Goal: Information Seeking & Learning: Learn about a topic

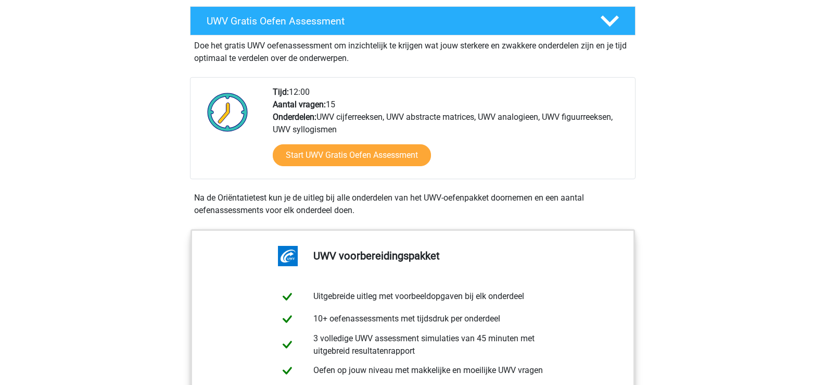
scroll to position [255, 0]
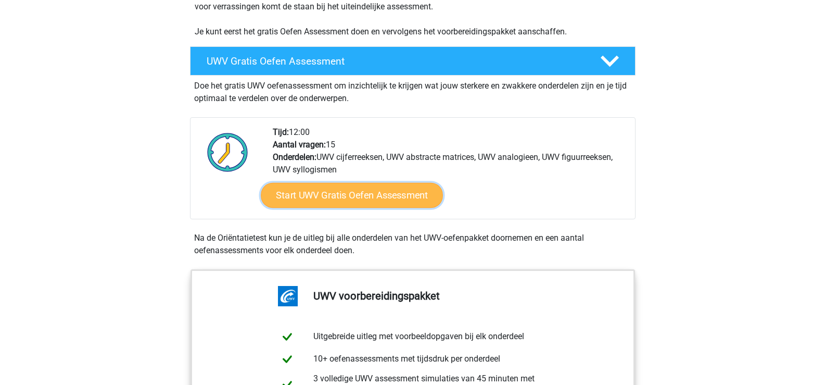
click at [354, 208] on link "Start UWV Gratis Oefen Assessment" at bounding box center [352, 195] width 182 height 25
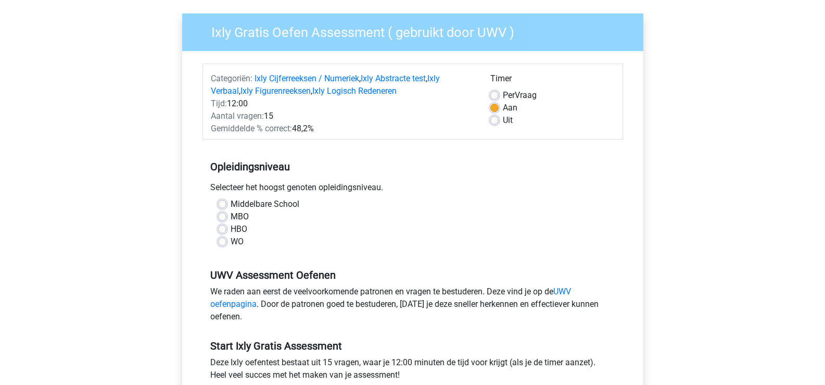
scroll to position [104, 0]
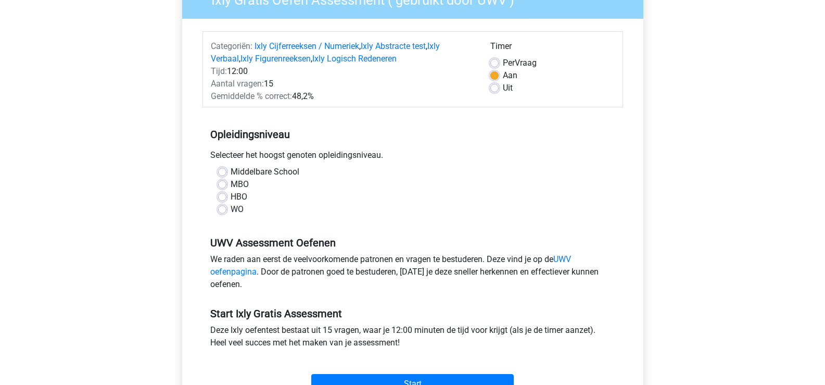
click at [231, 196] on label "HBO" at bounding box center [239, 196] width 17 height 12
click at [221, 196] on input "HBO" at bounding box center [222, 195] width 8 height 10
radio input "true"
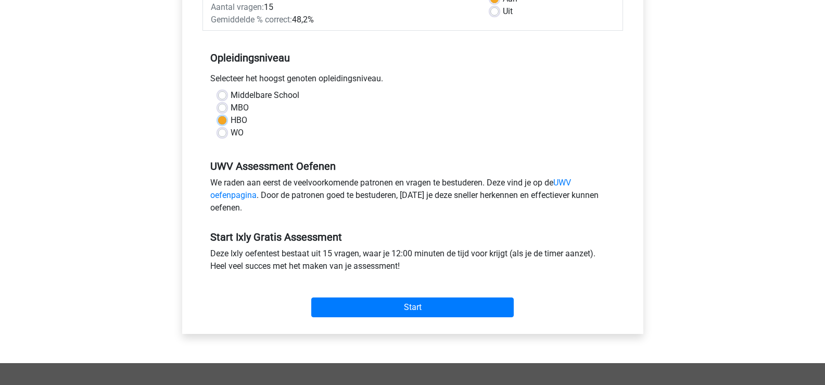
scroll to position [208, 0]
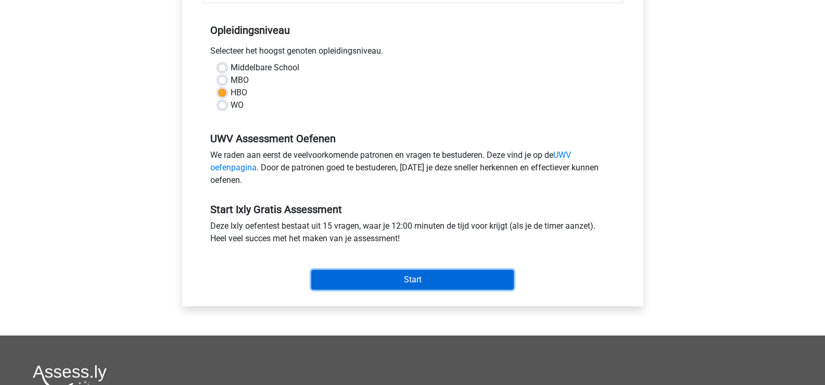
click at [391, 279] on input "Start" at bounding box center [412, 280] width 202 height 20
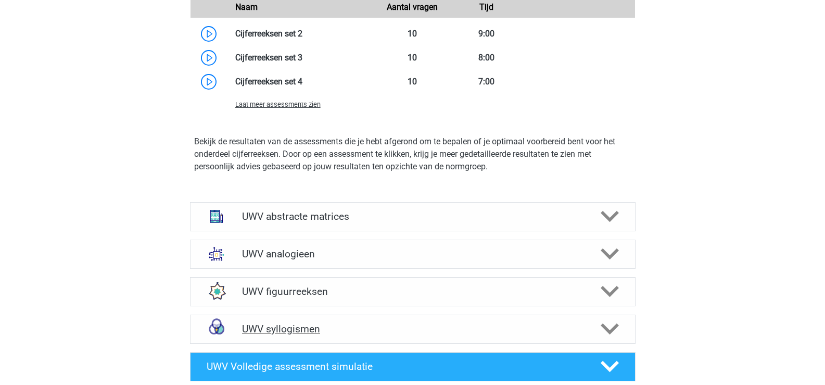
scroll to position [1438, 0]
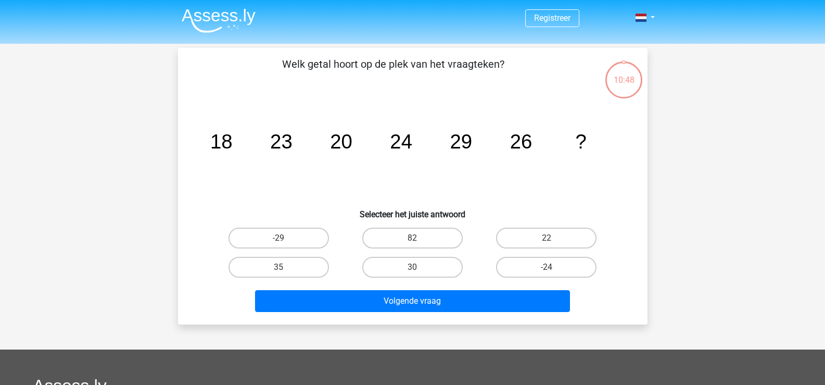
drag, startPoint x: 437, startPoint y: 265, endPoint x: 434, endPoint y: 277, distance: 12.4
click at [436, 265] on label "30" at bounding box center [412, 267] width 100 height 21
click at [419, 267] on input "30" at bounding box center [415, 270] width 7 height 7
radio input "true"
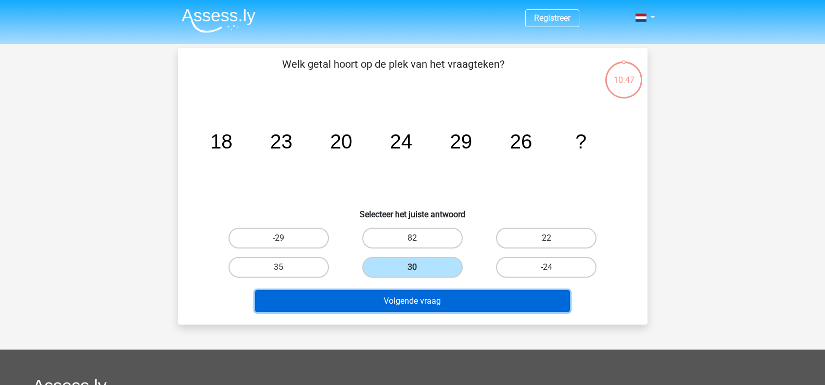
click at [419, 303] on button "Volgende vraag" at bounding box center [412, 301] width 315 height 22
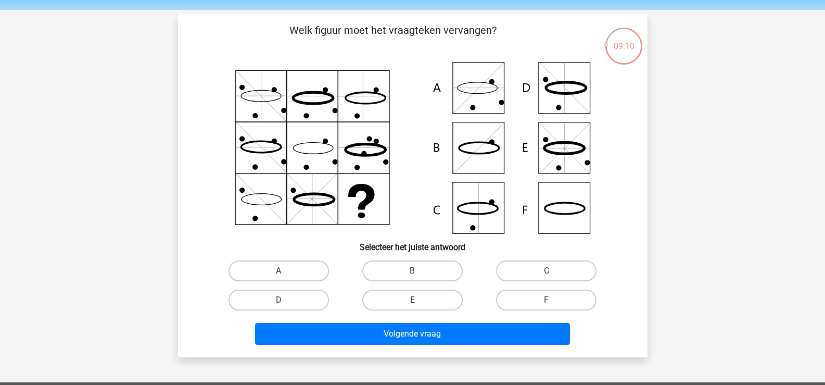
scroll to position [52, 0]
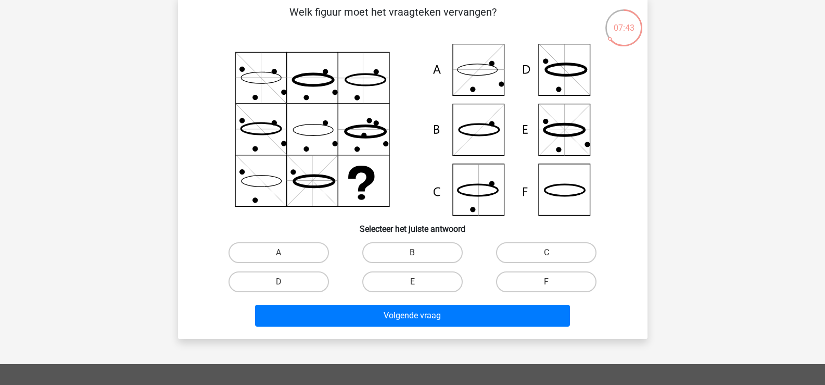
drag, startPoint x: 484, startPoint y: 136, endPoint x: 475, endPoint y: 143, distance: 11.5
click at [482, 136] on icon at bounding box center [412, 130] width 419 height 172
click at [464, 130] on icon at bounding box center [412, 130] width 419 height 172
click at [423, 254] on label "B" at bounding box center [412, 252] width 100 height 21
click at [419, 254] on input "B" at bounding box center [415, 255] width 7 height 7
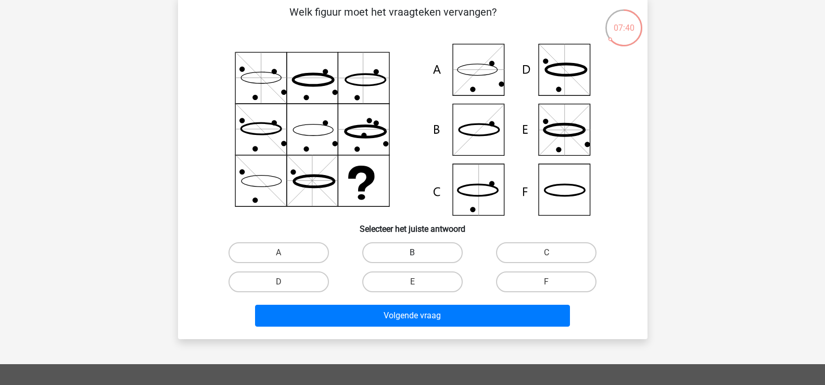
radio input "true"
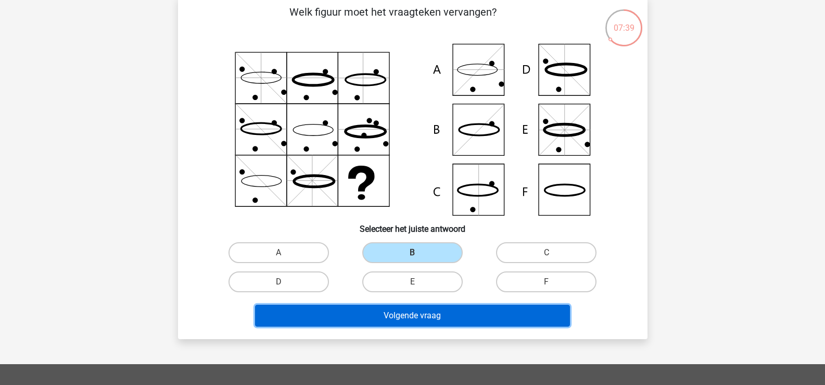
click at [399, 317] on button "Volgende vraag" at bounding box center [412, 315] width 315 height 22
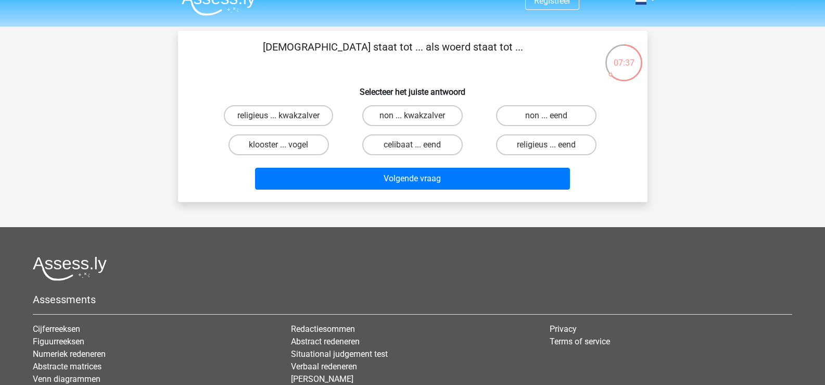
scroll to position [0, 0]
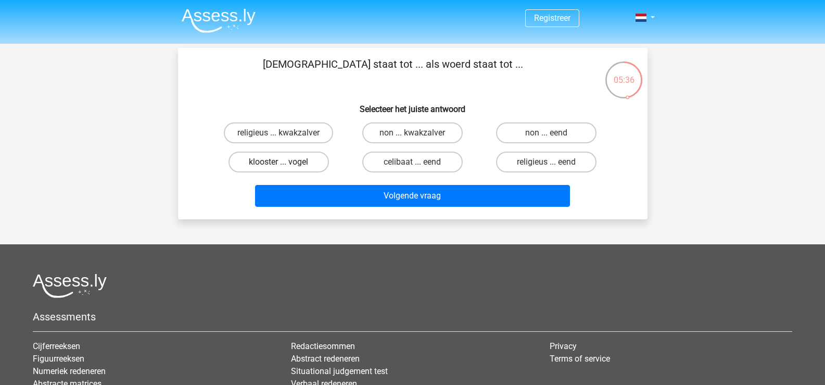
click at [282, 159] on label "klooster ... vogel" at bounding box center [278, 161] width 100 height 21
click at [282, 162] on input "klooster ... vogel" at bounding box center [281, 165] width 7 height 7
radio input "true"
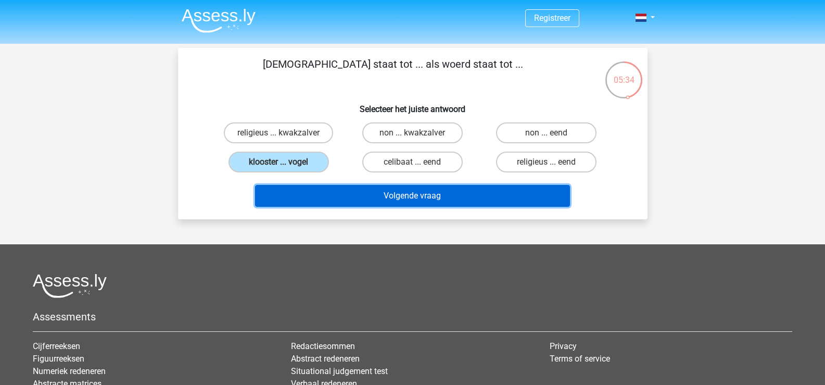
click at [421, 192] on button "Volgende vraag" at bounding box center [412, 196] width 315 height 22
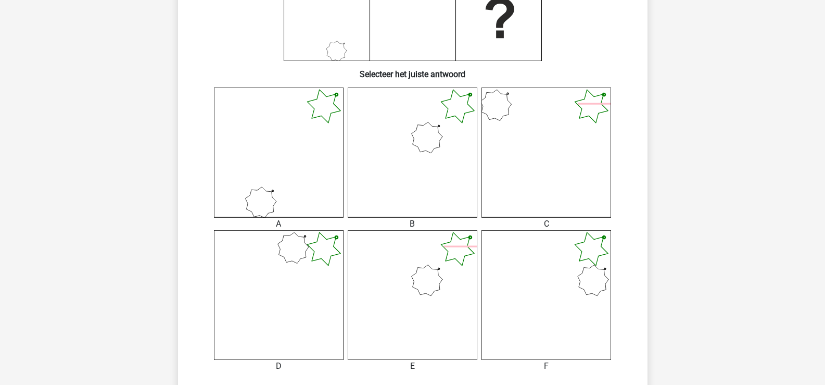
scroll to position [208, 0]
click at [448, 272] on icon at bounding box center [413, 293] width 130 height 130
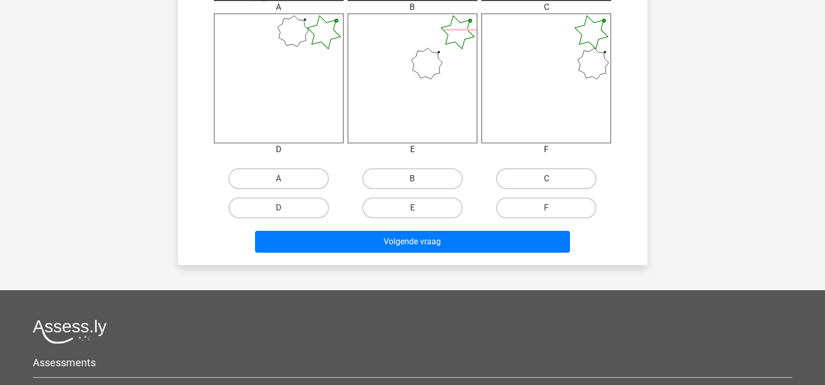
scroll to position [364, 0]
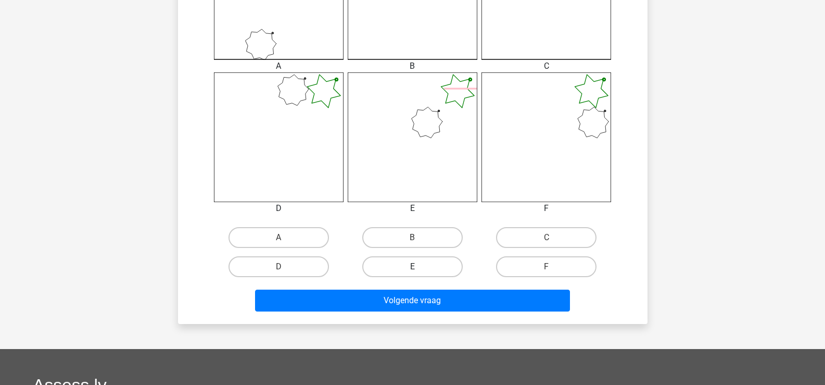
click at [403, 264] on label "E" at bounding box center [412, 266] width 100 height 21
click at [412, 266] on input "E" at bounding box center [415, 269] width 7 height 7
radio input "true"
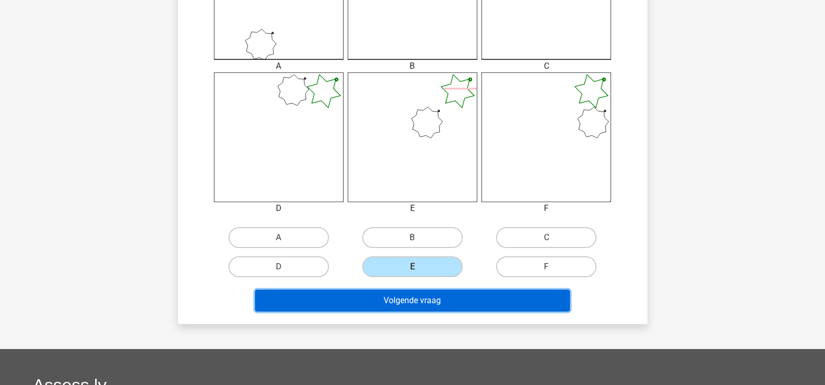
click at [394, 301] on button "Volgende vraag" at bounding box center [412, 300] width 315 height 22
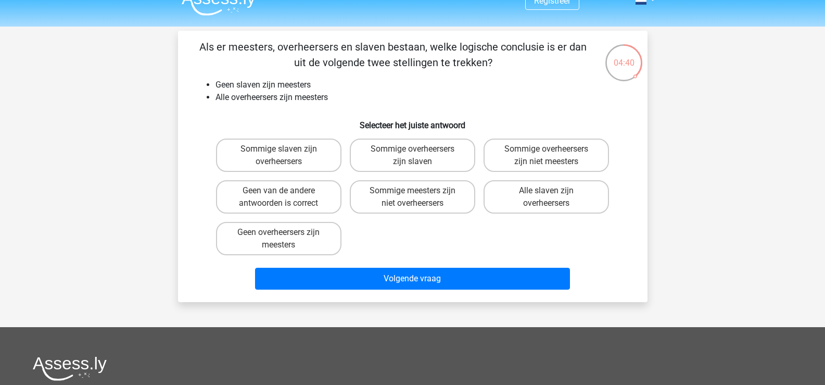
scroll to position [0, 0]
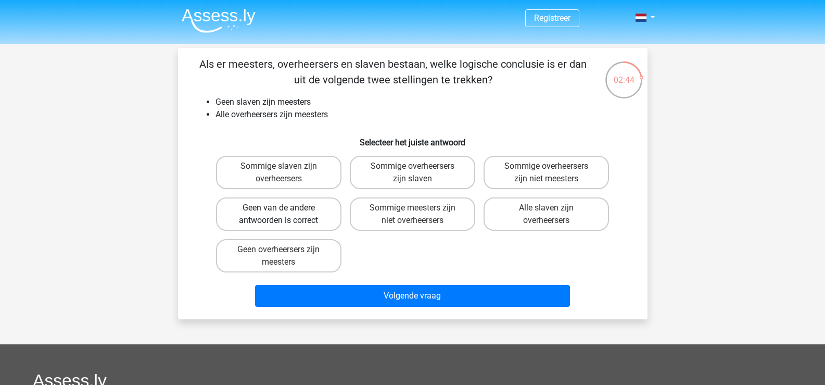
click at [272, 208] on label "Geen van de andere antwoorden is correct" at bounding box center [278, 213] width 125 height 33
click at [278, 208] on input "Geen van de andere antwoorden is correct" at bounding box center [281, 211] width 7 height 7
radio input "true"
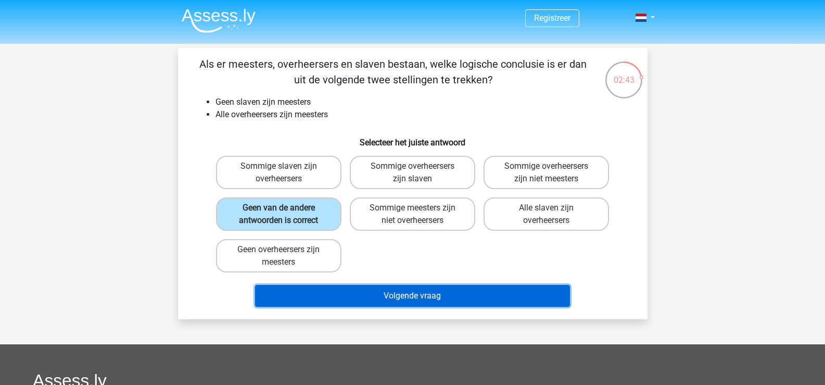
click at [348, 294] on button "Volgende vraag" at bounding box center [412, 296] width 315 height 22
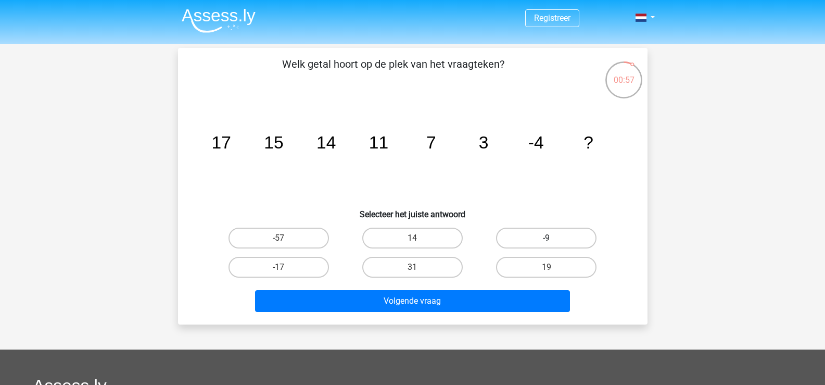
click at [566, 233] on label "-9" at bounding box center [546, 237] width 100 height 21
click at [553, 238] on input "-9" at bounding box center [549, 241] width 7 height 7
radio input "true"
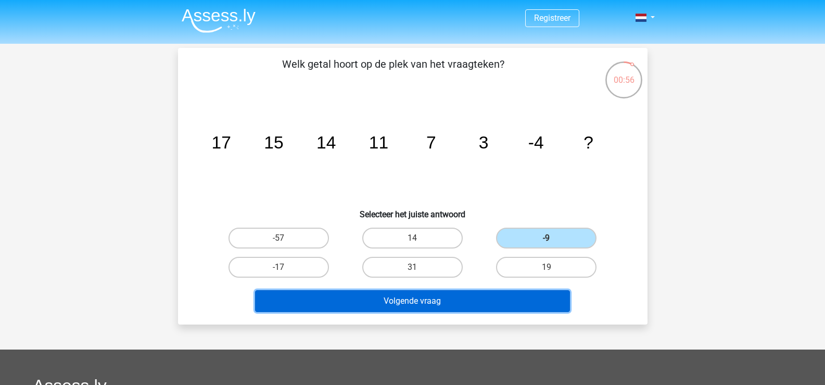
click at [441, 306] on button "Volgende vraag" at bounding box center [412, 301] width 315 height 22
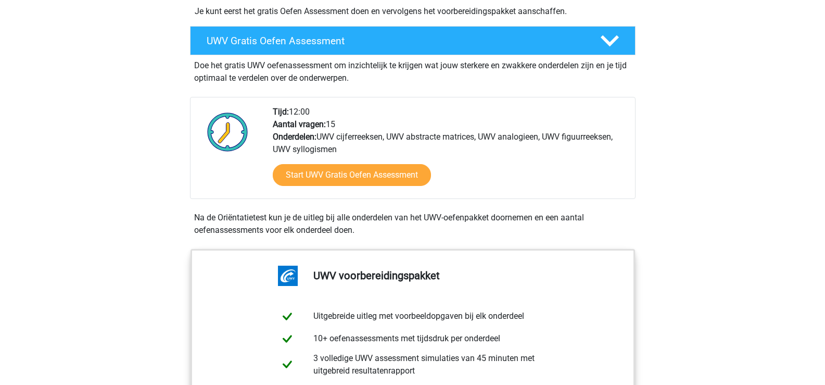
scroll to position [255, 0]
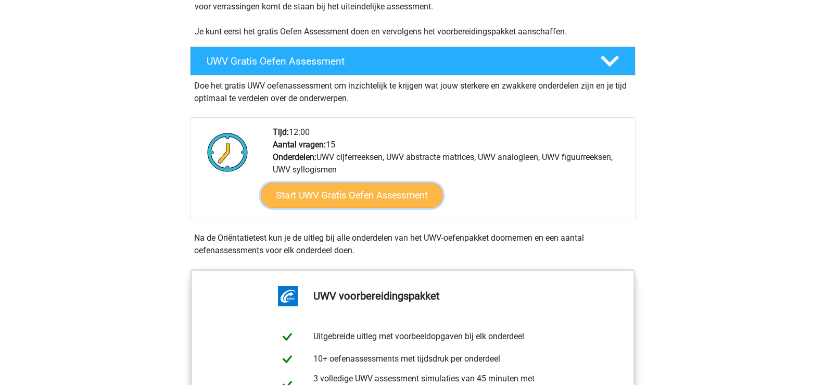
click at [388, 205] on link "Start UWV Gratis Oefen Assessment" at bounding box center [352, 195] width 182 height 25
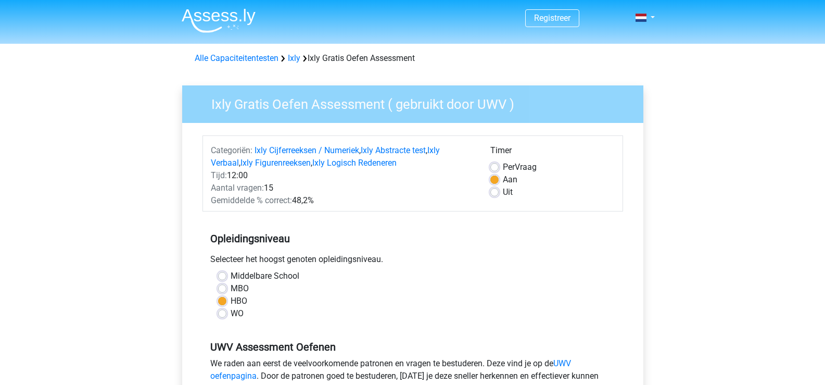
click at [503, 167] on label "Per Vraag" at bounding box center [520, 167] width 34 height 12
click at [494, 167] on input "Per Vraag" at bounding box center [494, 166] width 8 height 10
radio input "true"
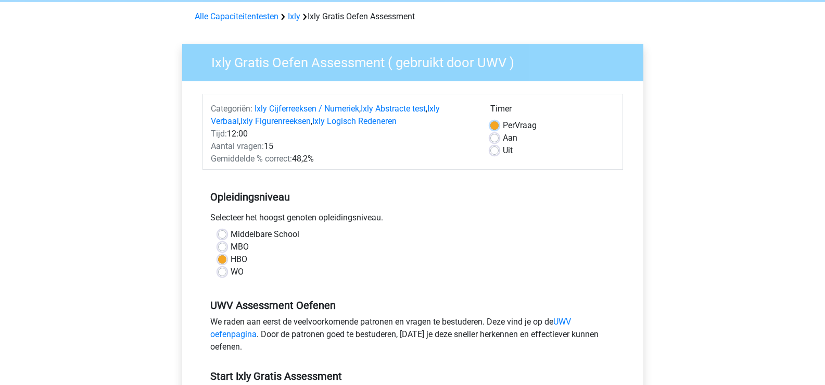
scroll to position [104, 0]
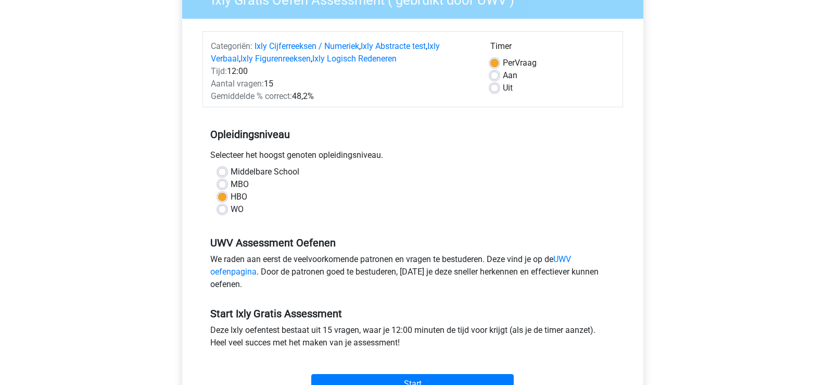
click at [231, 183] on label "MBO" at bounding box center [240, 184] width 18 height 12
click at [223, 183] on input "MBO" at bounding box center [222, 183] width 8 height 10
radio input "true"
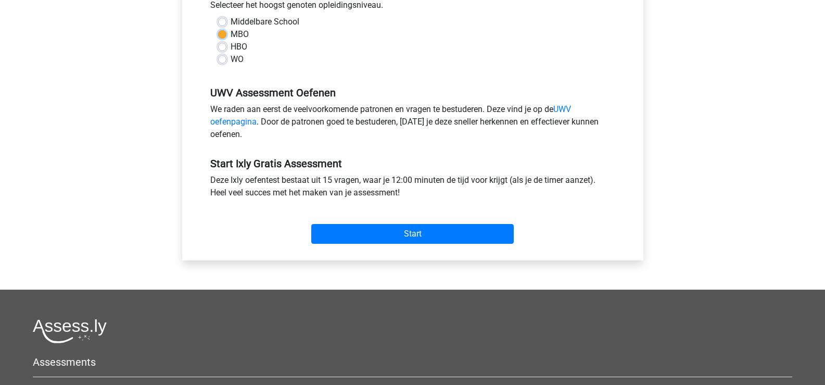
scroll to position [260, 0]
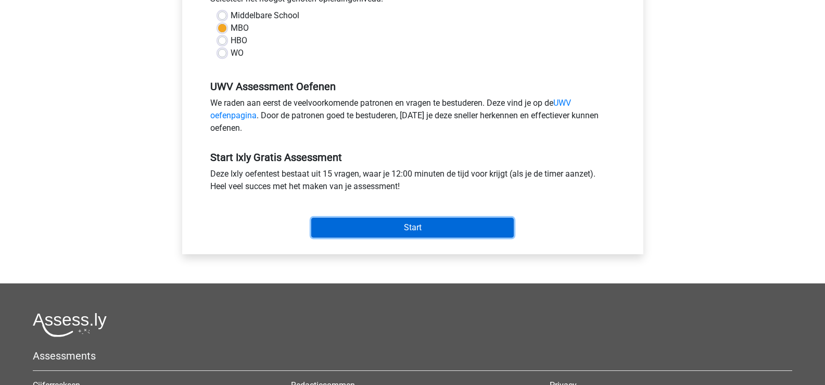
click at [371, 225] on input "Start" at bounding box center [412, 228] width 202 height 20
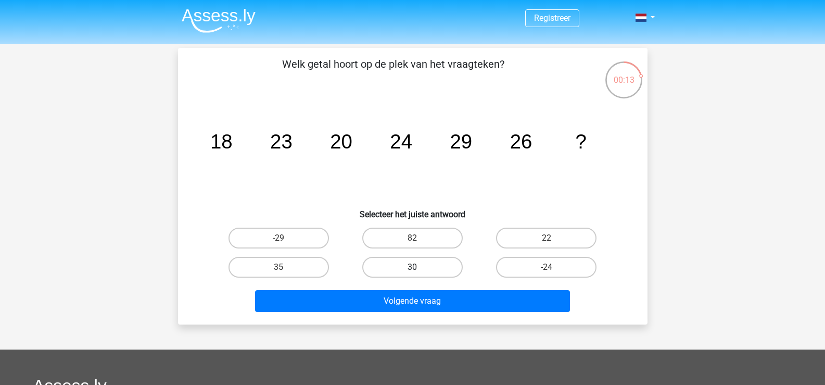
click at [418, 264] on label "30" at bounding box center [412, 267] width 100 height 21
click at [418, 267] on input "30" at bounding box center [415, 270] width 7 height 7
radio input "true"
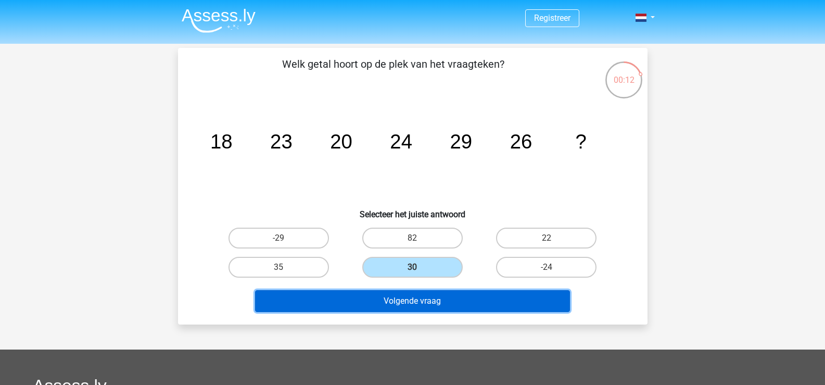
click at [418, 300] on button "Volgende vraag" at bounding box center [412, 301] width 315 height 22
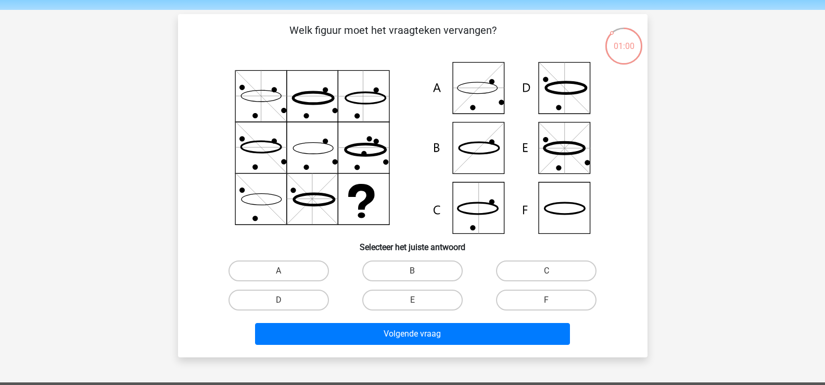
scroll to position [52, 0]
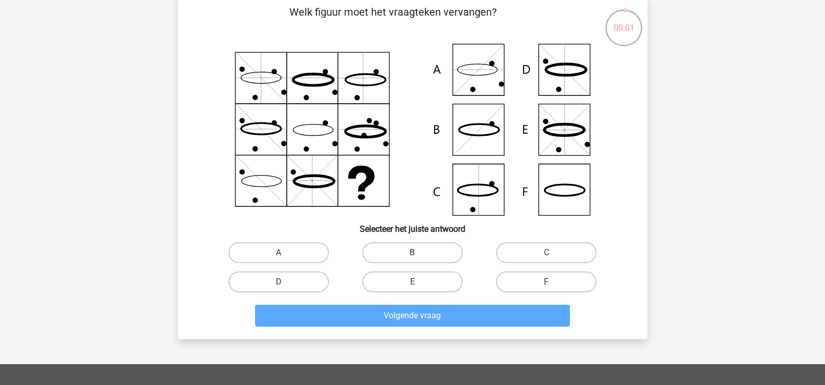
click at [431, 253] on label "B" at bounding box center [412, 252] width 100 height 21
click at [419, 253] on input "B" at bounding box center [415, 255] width 7 height 7
radio input "true"
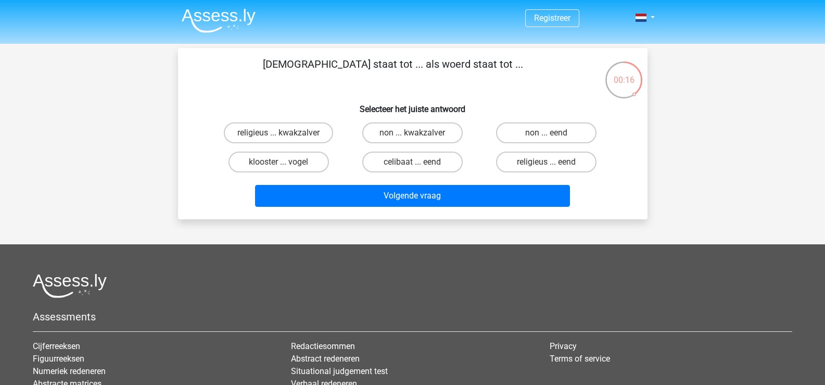
click at [285, 162] on input "klooster ... vogel" at bounding box center [281, 165] width 7 height 7
radio input "true"
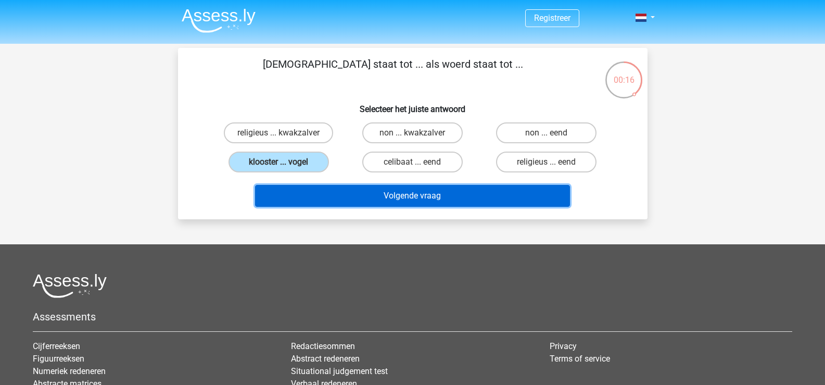
click at [344, 197] on button "Volgende vraag" at bounding box center [412, 196] width 315 height 22
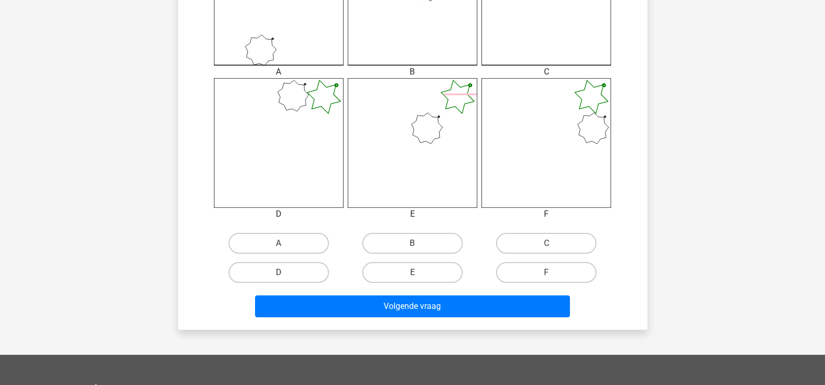
scroll to position [412, 0]
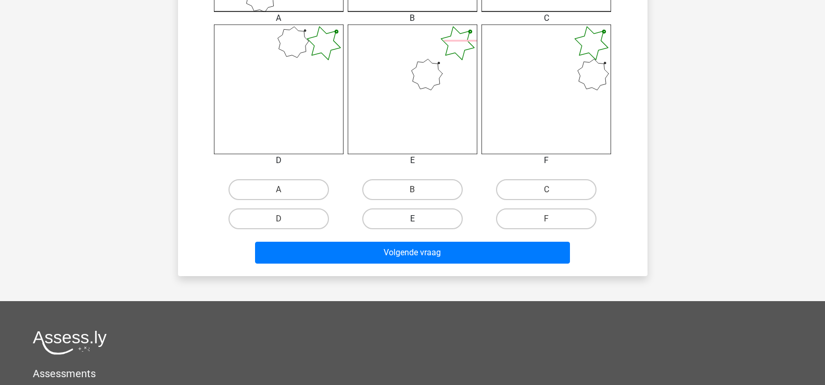
click at [429, 218] on label "E" at bounding box center [412, 218] width 100 height 21
click at [419, 219] on input "E" at bounding box center [415, 222] width 7 height 7
radio input "true"
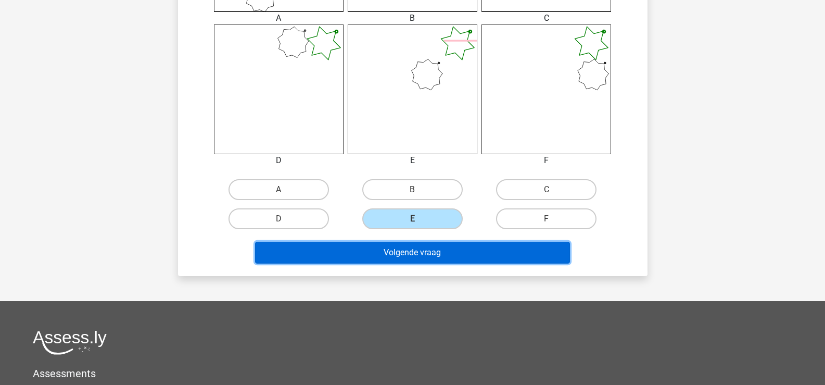
click at [430, 253] on button "Volgende vraag" at bounding box center [412, 252] width 315 height 22
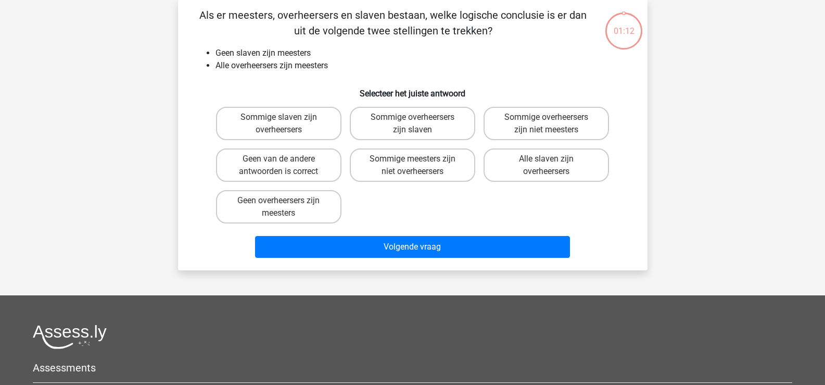
scroll to position [48, 0]
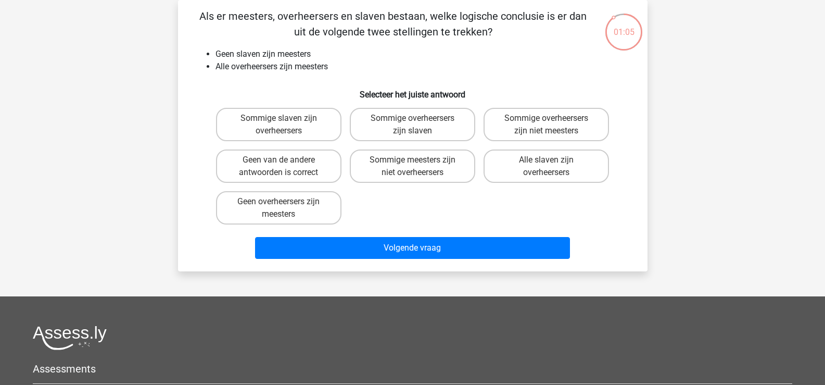
drag, startPoint x: 202, startPoint y: 15, endPoint x: 453, endPoint y: 22, distance: 251.0
click at [493, 36] on p "Als er meesters, overheersers en slaven bestaan, welke logische conclusie is er…" at bounding box center [393, 23] width 397 height 31
copy p "Als er meesters, overheersers en slaven bestaan, welke logische conclusie is er…"
click at [385, 62] on li "Alle overheersers zijn meesters" at bounding box center [422, 66] width 415 height 12
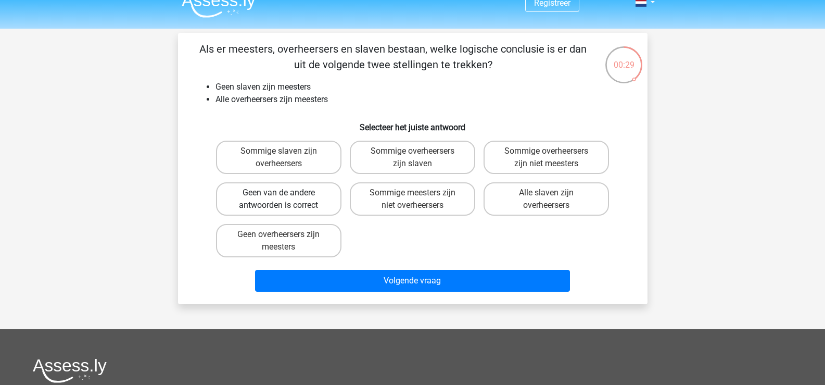
scroll to position [0, 0]
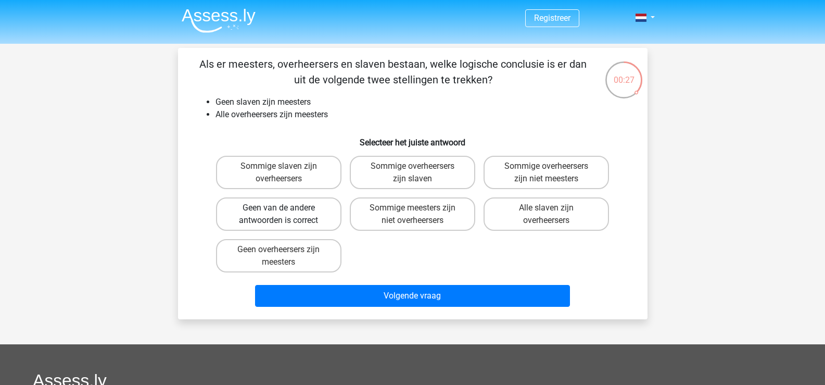
click at [268, 215] on label "Geen van de andere antwoorden is correct" at bounding box center [278, 213] width 125 height 33
click at [278, 214] on input "Geen van de andere antwoorden is correct" at bounding box center [281, 211] width 7 height 7
radio input "true"
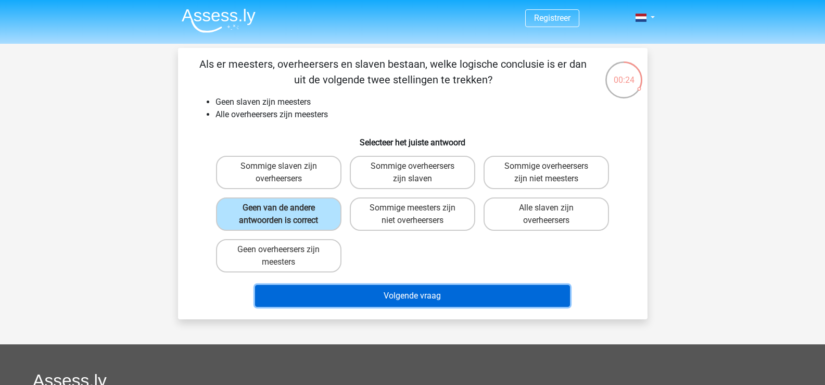
click at [356, 294] on button "Volgende vraag" at bounding box center [412, 296] width 315 height 22
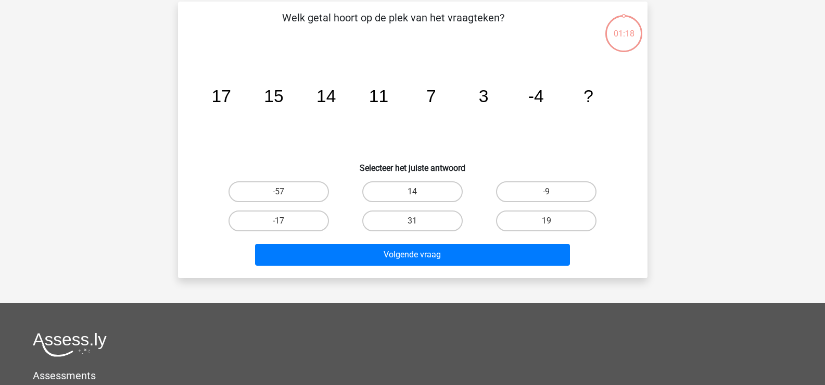
scroll to position [48, 0]
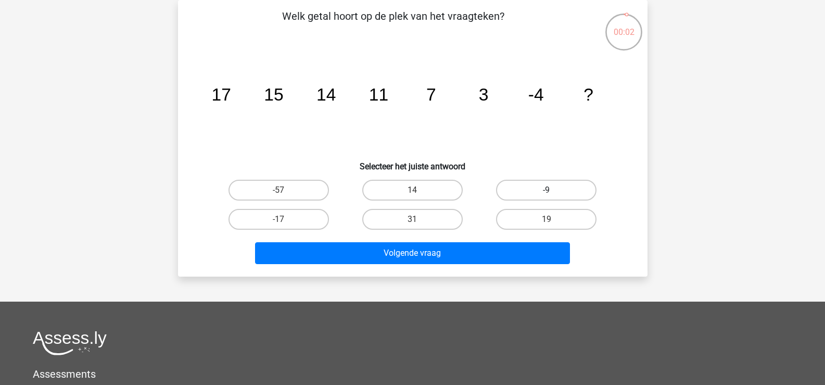
click at [527, 192] on label "-9" at bounding box center [546, 190] width 100 height 21
click at [546, 192] on input "-9" at bounding box center [549, 193] width 7 height 7
radio input "true"
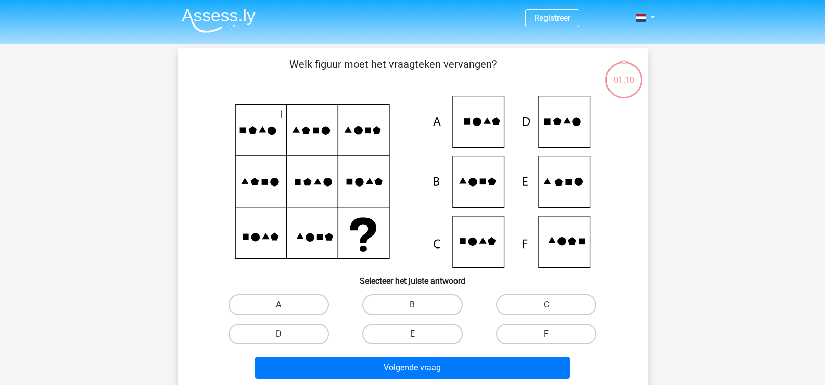
scroll to position [48, 0]
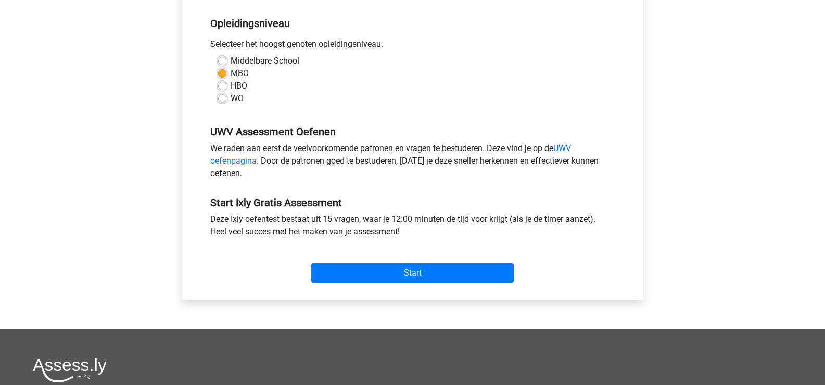
scroll to position [156, 0]
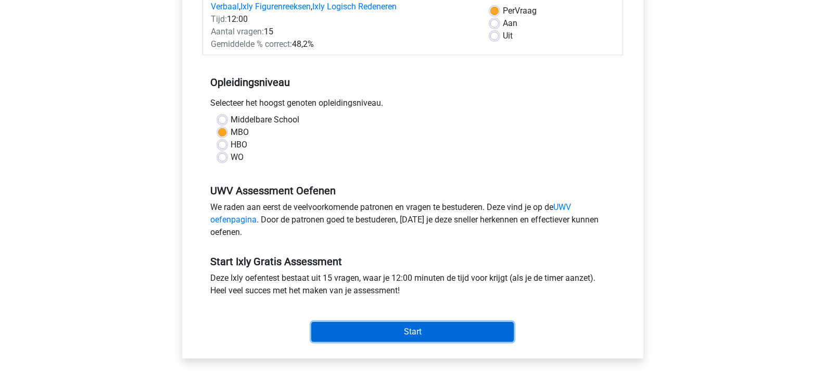
click at [384, 331] on input "Start" at bounding box center [412, 332] width 202 height 20
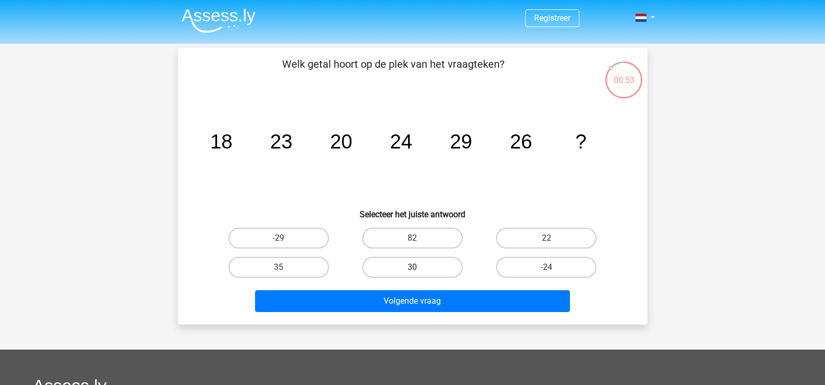
click at [420, 270] on label "30" at bounding box center [412, 267] width 100 height 21
click at [419, 270] on input "30" at bounding box center [415, 270] width 7 height 7
radio input "true"
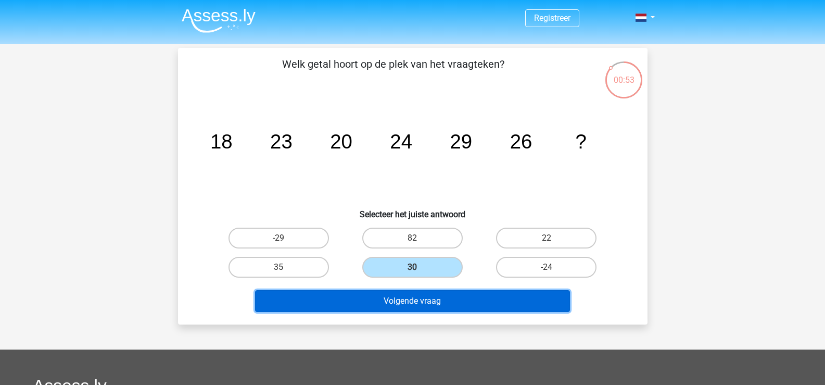
click at [403, 299] on button "Volgende vraag" at bounding box center [412, 301] width 315 height 22
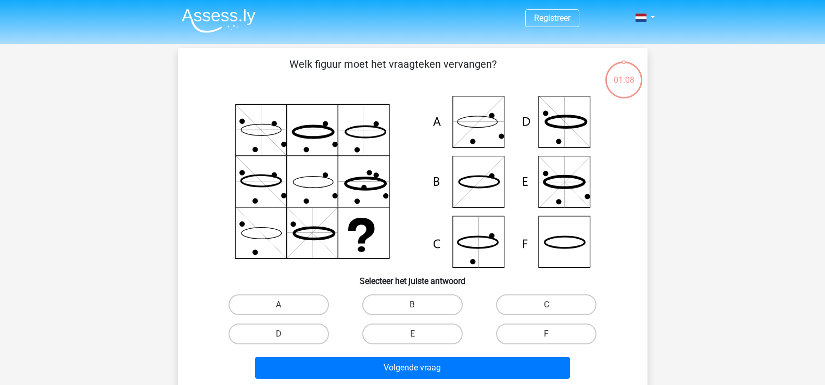
scroll to position [48, 0]
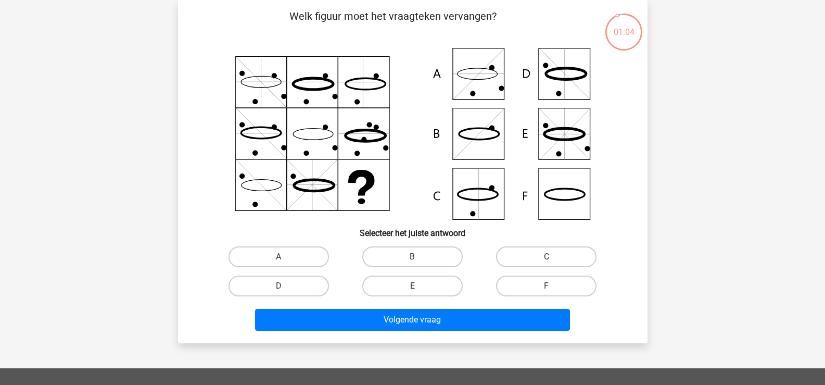
click at [478, 194] on icon at bounding box center [478, 194] width 0 height 51
click at [521, 256] on label "C" at bounding box center [546, 256] width 100 height 21
click at [546, 257] on input "C" at bounding box center [549, 260] width 7 height 7
radio input "true"
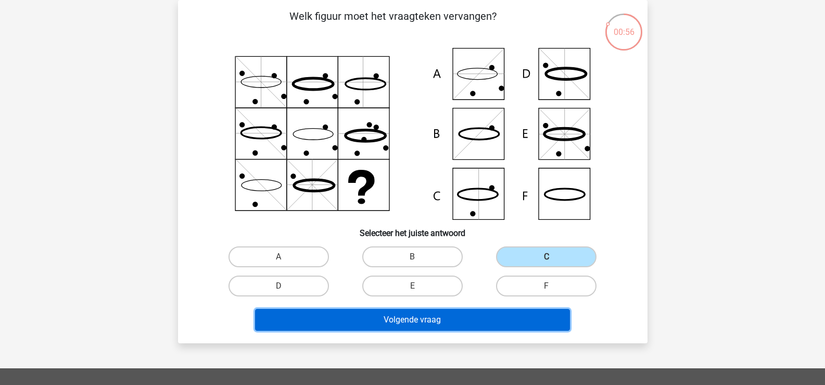
click at [428, 315] on button "Volgende vraag" at bounding box center [412, 320] width 315 height 22
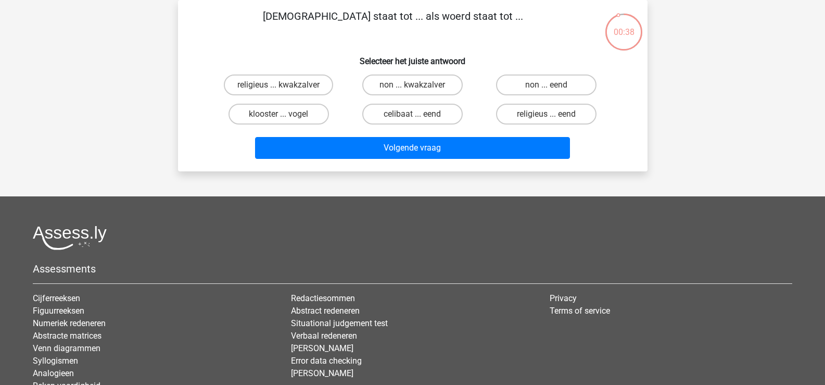
click at [279, 117] on input "klooster ... vogel" at bounding box center [281, 117] width 7 height 7
radio input "true"
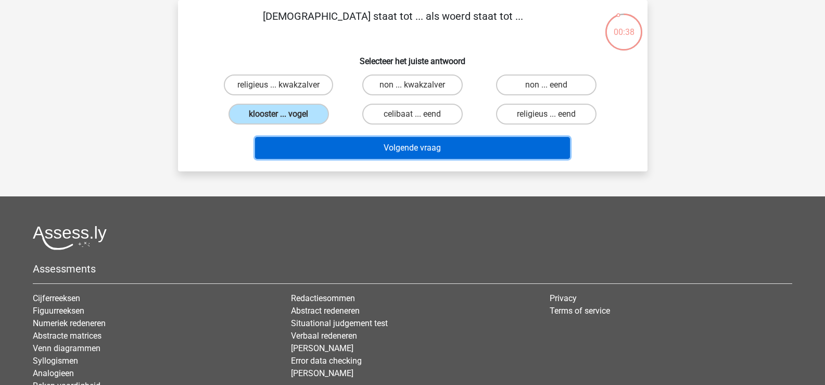
click at [305, 142] on button "Volgende vraag" at bounding box center [412, 148] width 315 height 22
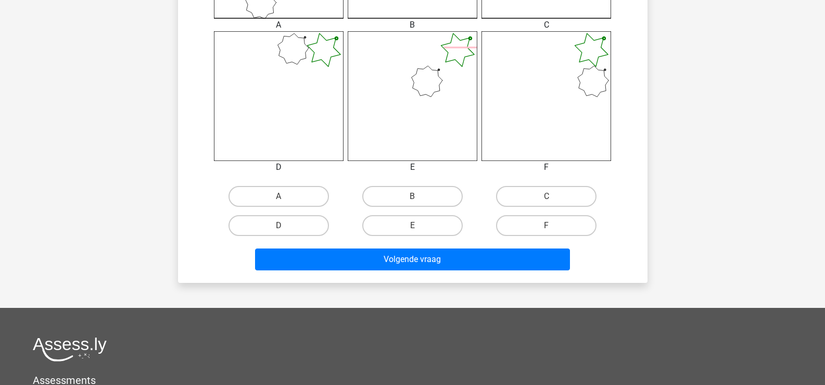
scroll to position [412, 0]
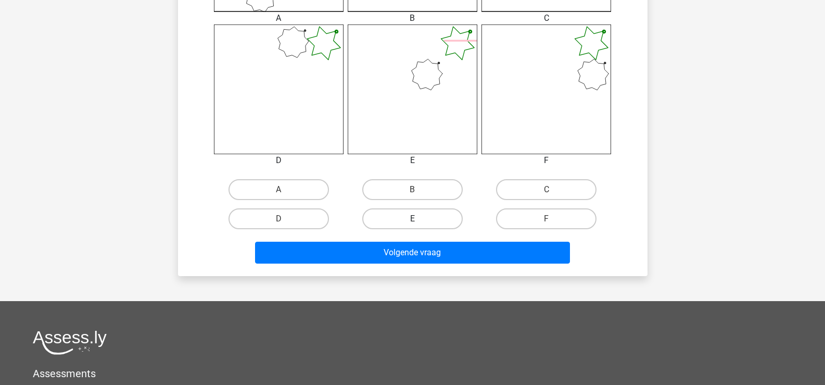
click at [417, 214] on label "E" at bounding box center [412, 218] width 100 height 21
click at [417, 219] on input "E" at bounding box center [415, 222] width 7 height 7
radio input "true"
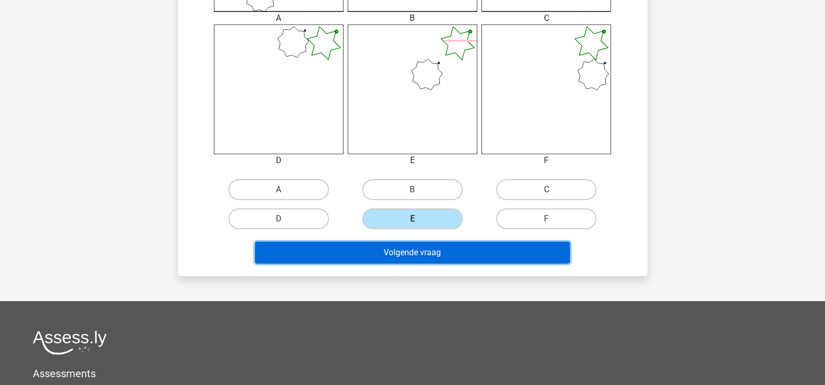
click at [417, 248] on button "Volgende vraag" at bounding box center [412, 252] width 315 height 22
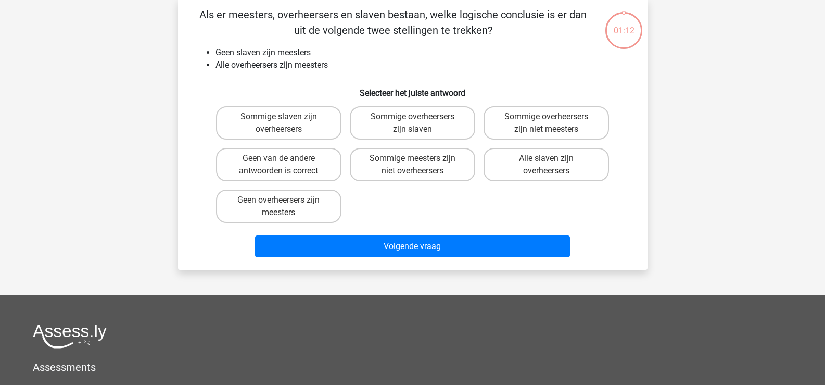
scroll to position [48, 0]
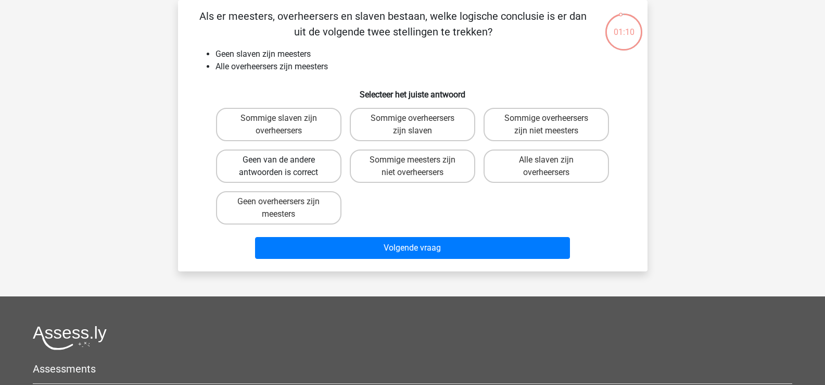
click at [280, 174] on label "Geen van de andere antwoorden is correct" at bounding box center [278, 165] width 125 height 33
click at [280, 167] on input "Geen van de andere antwoorden is correct" at bounding box center [281, 163] width 7 height 7
radio input "true"
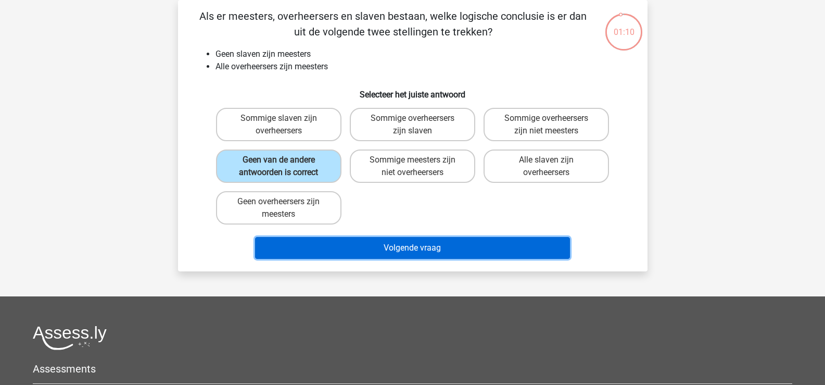
click at [362, 248] on button "Volgende vraag" at bounding box center [412, 248] width 315 height 22
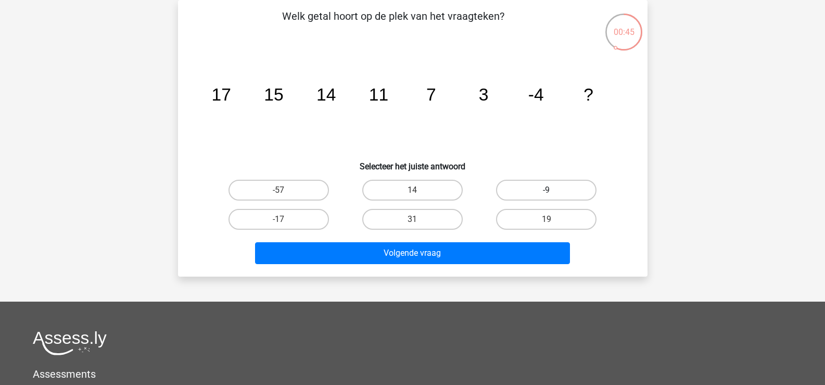
click at [557, 189] on label "-9" at bounding box center [546, 190] width 100 height 21
click at [553, 190] on input "-9" at bounding box center [549, 193] width 7 height 7
radio input "true"
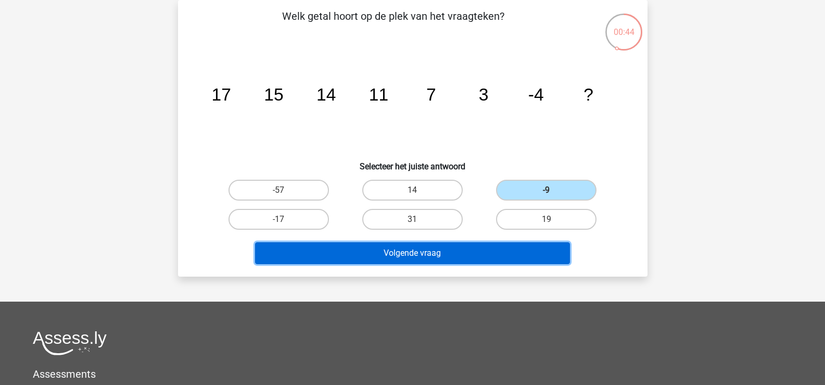
click at [387, 252] on button "Volgende vraag" at bounding box center [412, 253] width 315 height 22
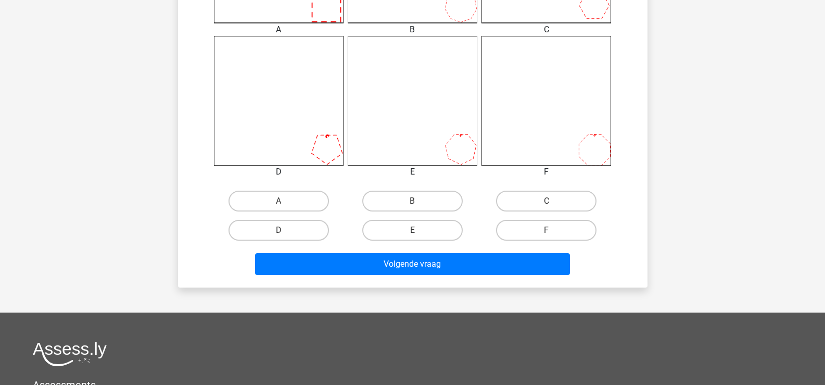
scroll to position [416, 0]
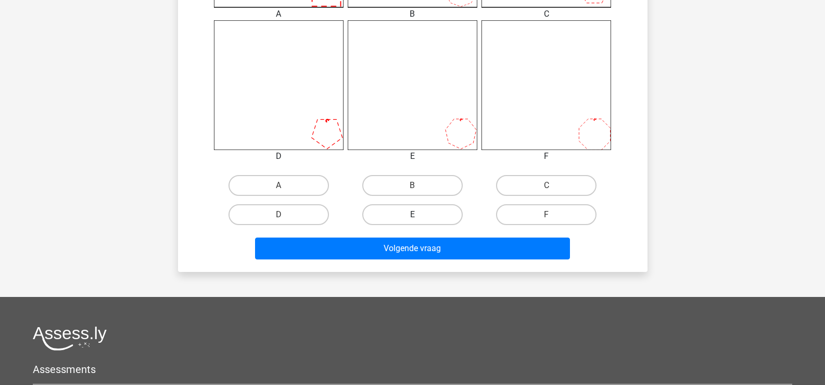
click at [416, 207] on label "E" at bounding box center [412, 214] width 100 height 21
click at [416, 214] on input "E" at bounding box center [415, 217] width 7 height 7
radio input "true"
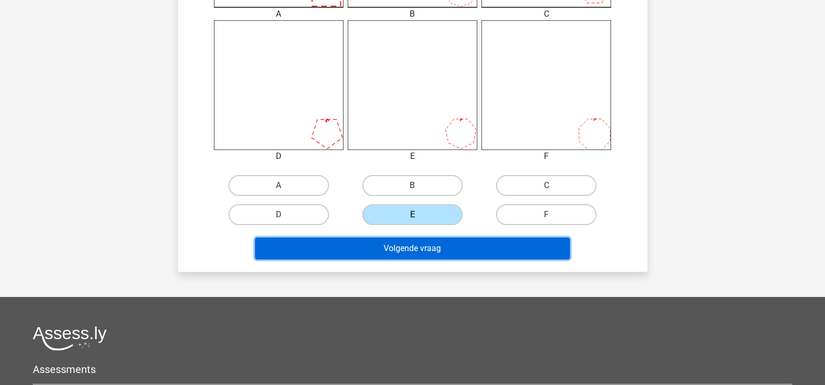
click at [421, 243] on button "Volgende vraag" at bounding box center [412, 248] width 315 height 22
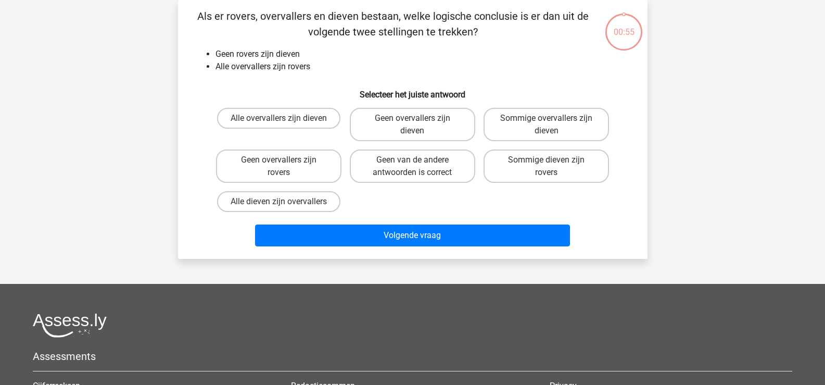
scroll to position [0, 0]
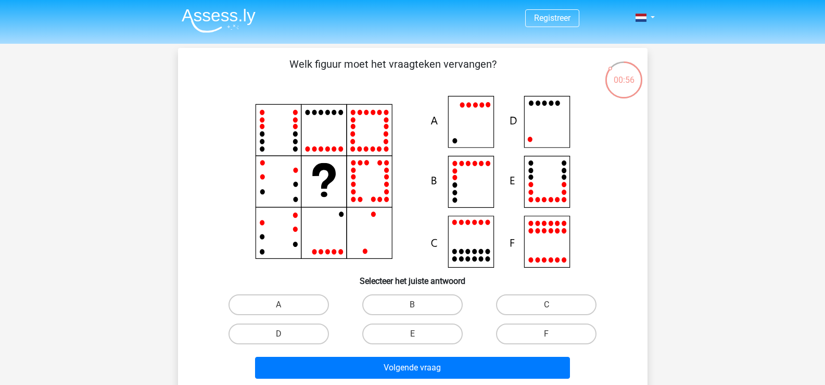
scroll to position [52, 0]
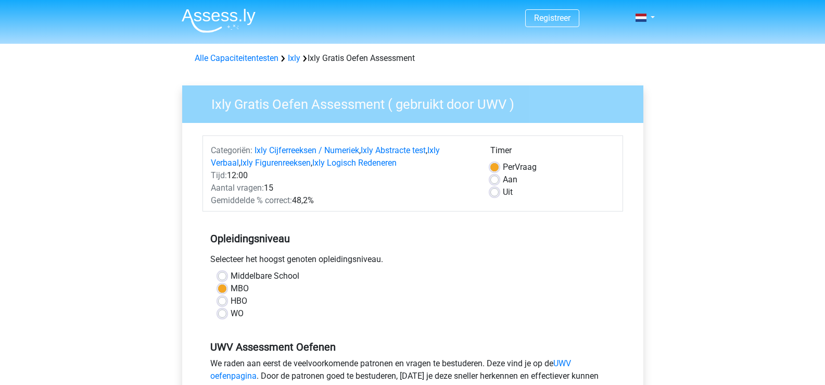
scroll to position [156, 0]
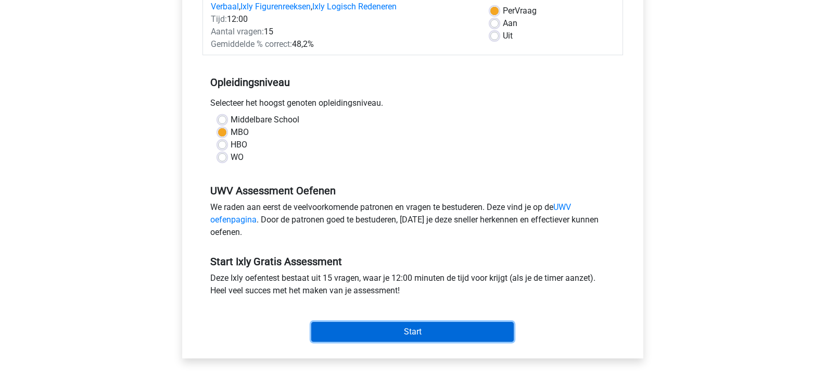
click at [347, 326] on input "Start" at bounding box center [412, 332] width 202 height 20
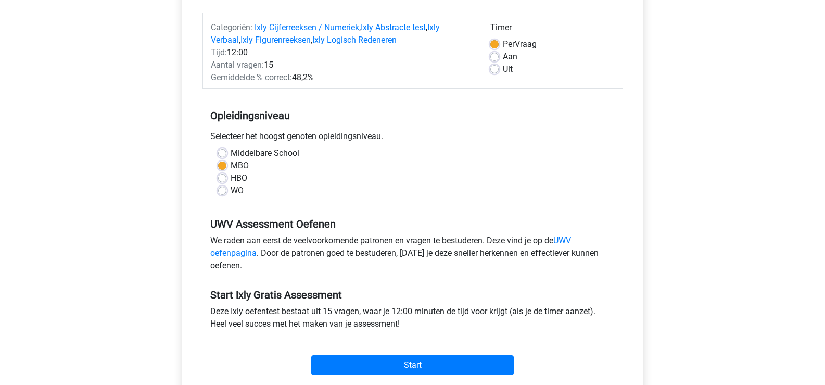
scroll to position [104, 0]
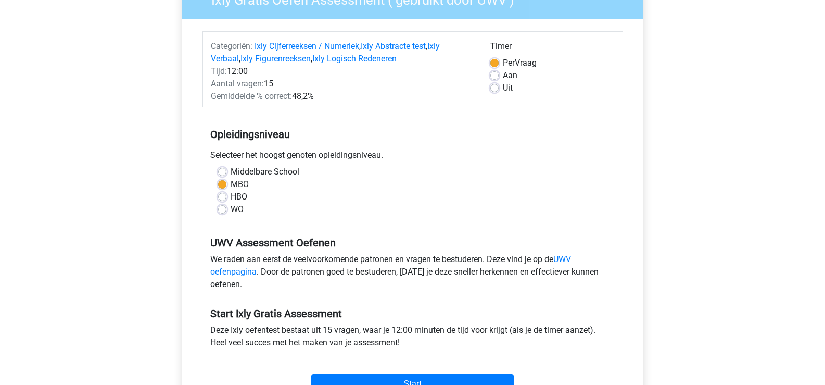
click at [503, 84] on label "Uit" at bounding box center [508, 88] width 10 height 12
click at [496, 84] on input "Uit" at bounding box center [494, 87] width 8 height 10
radio input "true"
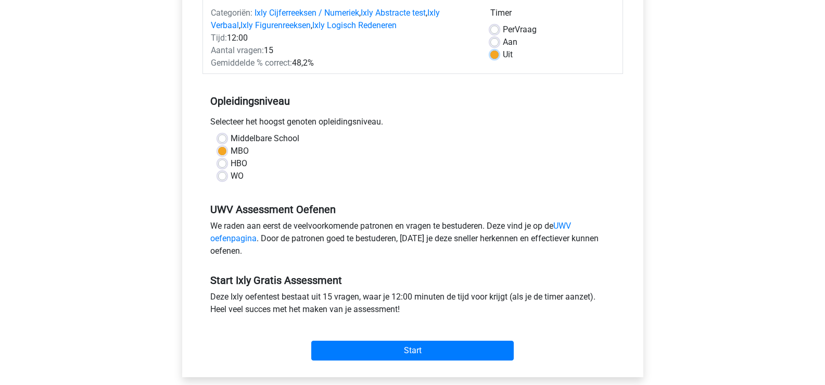
scroll to position [156, 0]
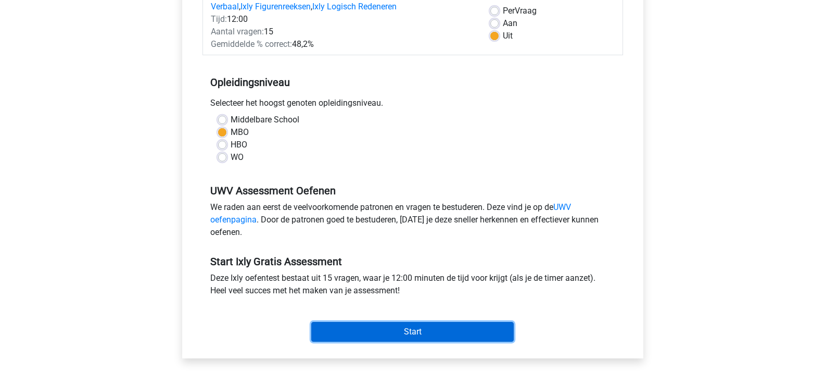
click at [417, 332] on input "Start" at bounding box center [412, 332] width 202 height 20
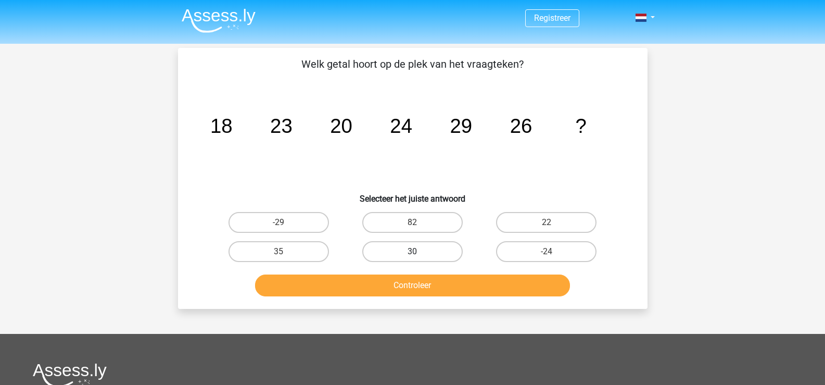
click at [437, 253] on label "30" at bounding box center [412, 251] width 100 height 21
click at [419, 253] on input "30" at bounding box center [415, 254] width 7 height 7
radio input "true"
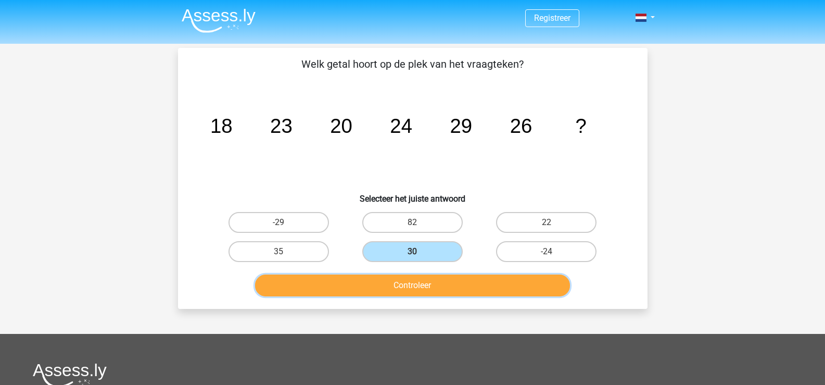
drag, startPoint x: 430, startPoint y: 284, endPoint x: 425, endPoint y: 283, distance: 5.3
click at [427, 284] on button "Controleer" at bounding box center [412, 285] width 315 height 22
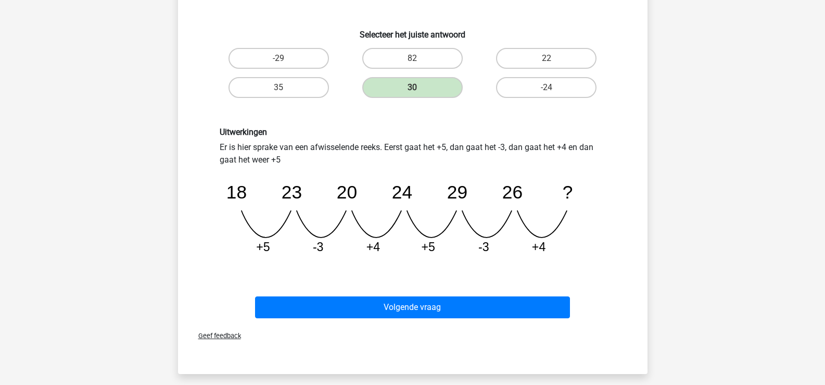
scroll to position [156, 0]
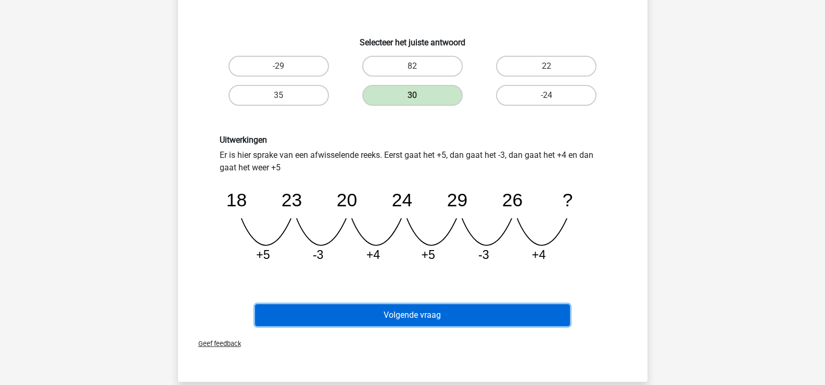
click at [438, 315] on button "Volgende vraag" at bounding box center [412, 315] width 315 height 22
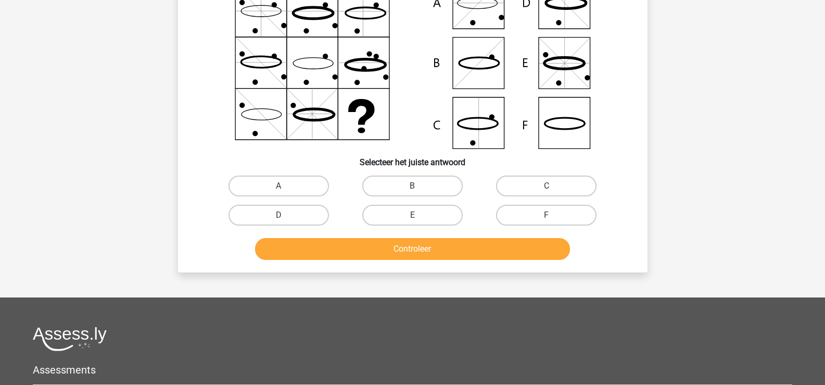
scroll to position [104, 0]
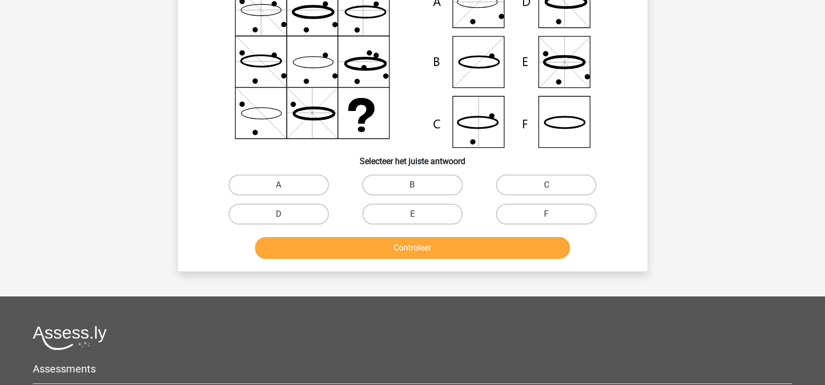
click at [446, 252] on button "Controleer" at bounding box center [412, 248] width 315 height 22
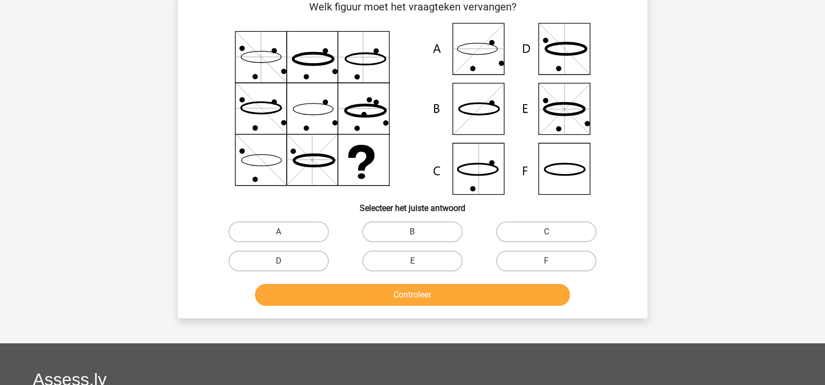
scroll to position [0, 0]
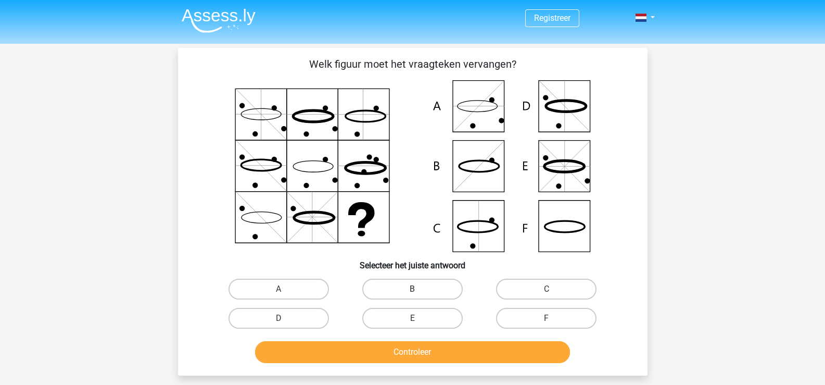
click at [429, 290] on label "B" at bounding box center [412, 288] width 100 height 21
click at [419, 290] on input "B" at bounding box center [415, 292] width 7 height 7
radio input "true"
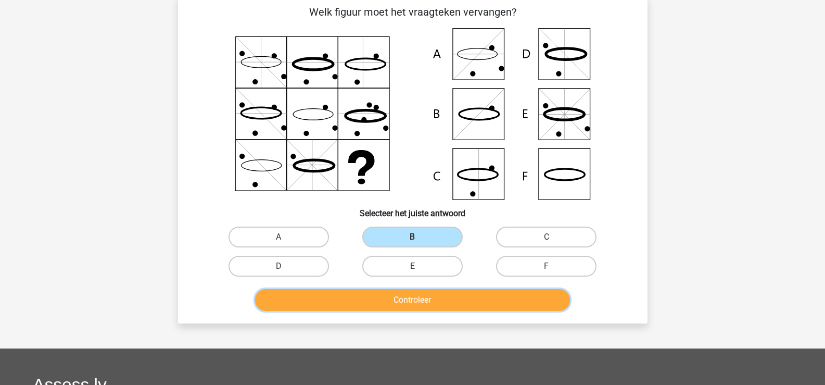
click at [429, 307] on button "Controleer" at bounding box center [412, 300] width 315 height 22
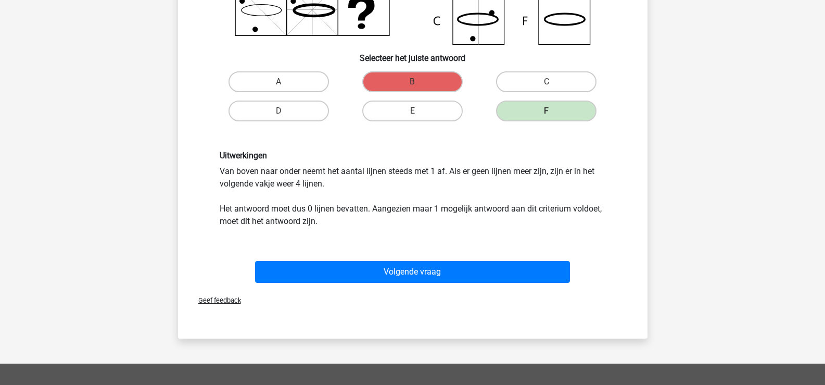
scroll to position [208, 0]
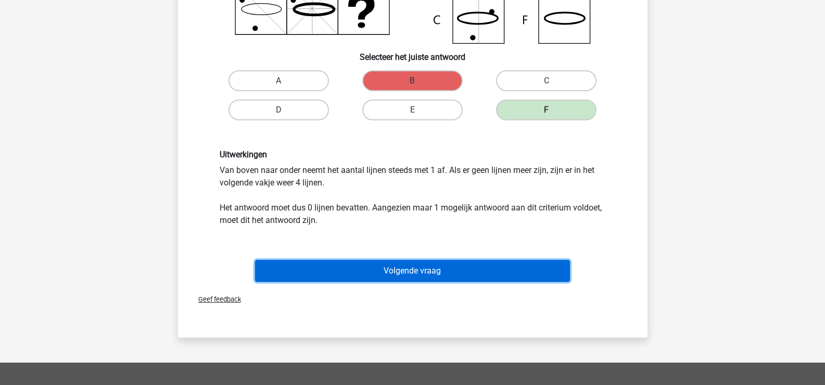
click at [403, 272] on button "Volgende vraag" at bounding box center [412, 271] width 315 height 22
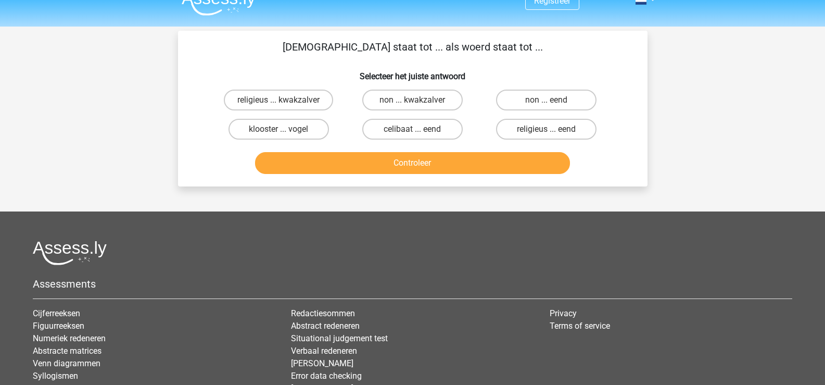
scroll to position [0, 0]
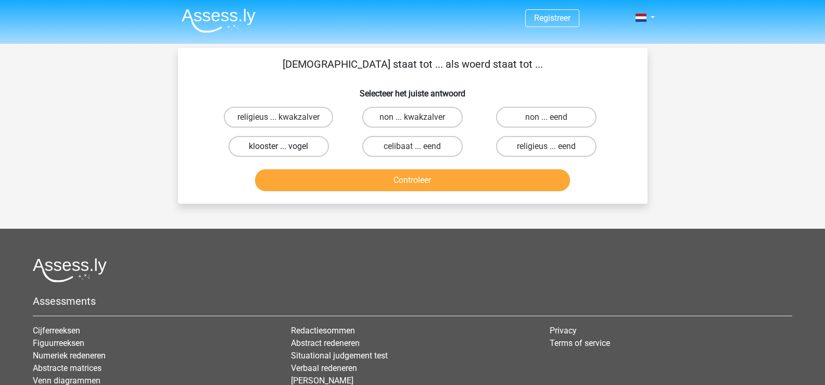
click at [293, 144] on label "klooster ... vogel" at bounding box center [278, 146] width 100 height 21
click at [285, 146] on input "klooster ... vogel" at bounding box center [281, 149] width 7 height 7
radio input "true"
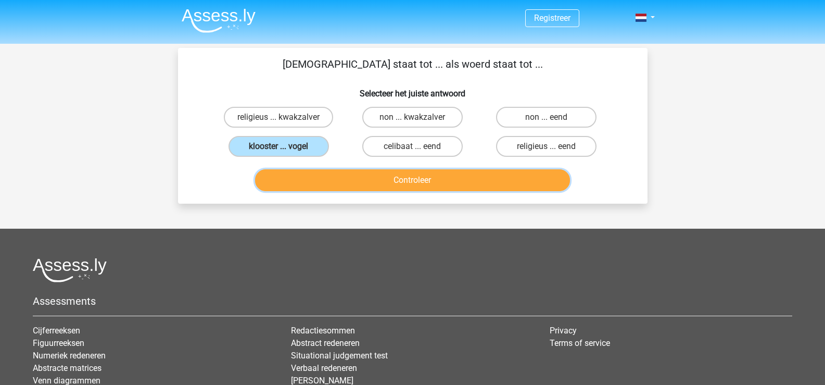
click at [358, 184] on button "Controleer" at bounding box center [412, 180] width 315 height 22
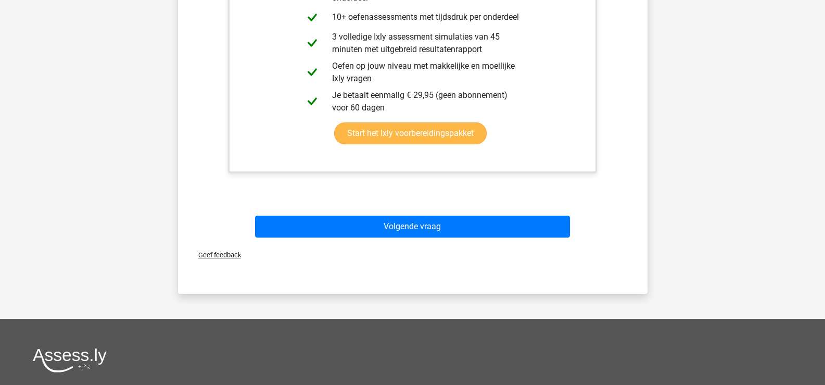
scroll to position [364, 0]
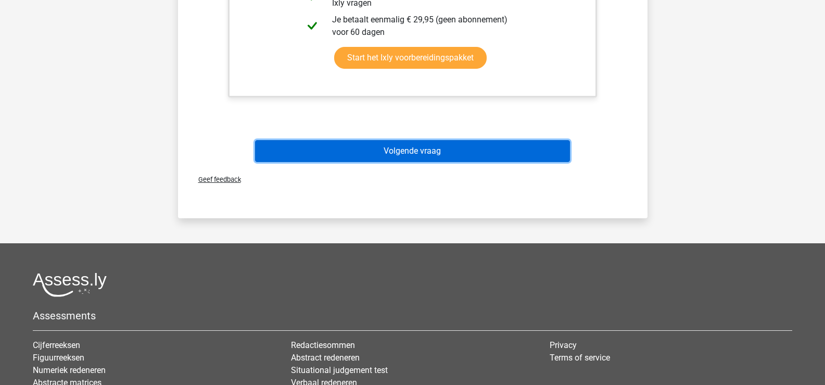
click at [413, 146] on button "Volgende vraag" at bounding box center [412, 151] width 315 height 22
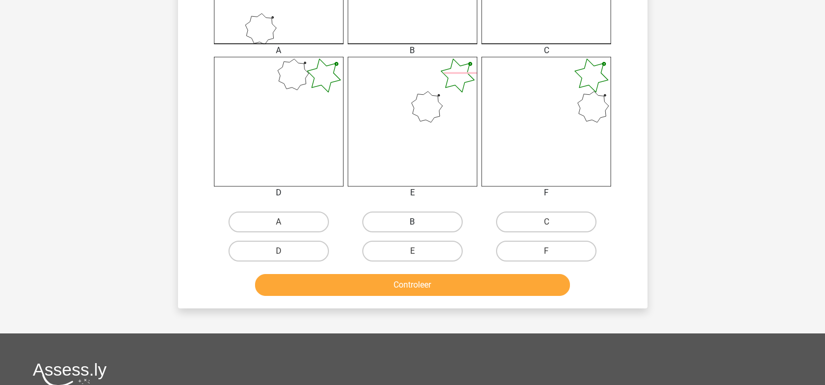
drag, startPoint x: 407, startPoint y: 222, endPoint x: 405, endPoint y: 227, distance: 5.6
click at [405, 223] on label "B" at bounding box center [412, 221] width 100 height 21
click at [412, 223] on input "B" at bounding box center [415, 225] width 7 height 7
radio input "true"
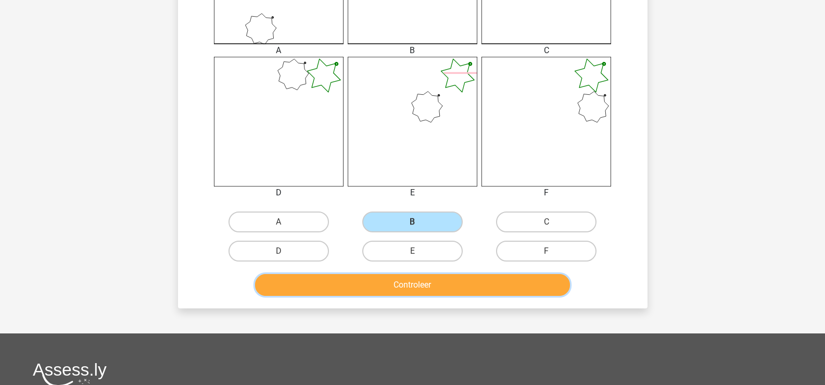
click at [418, 290] on button "Controleer" at bounding box center [412, 285] width 315 height 22
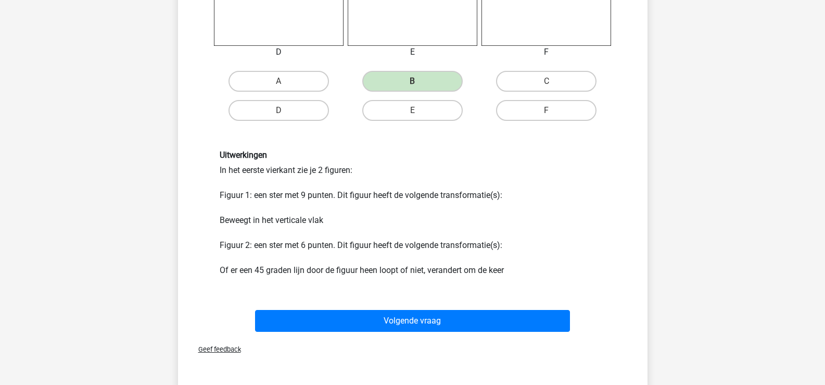
scroll to position [625, 0]
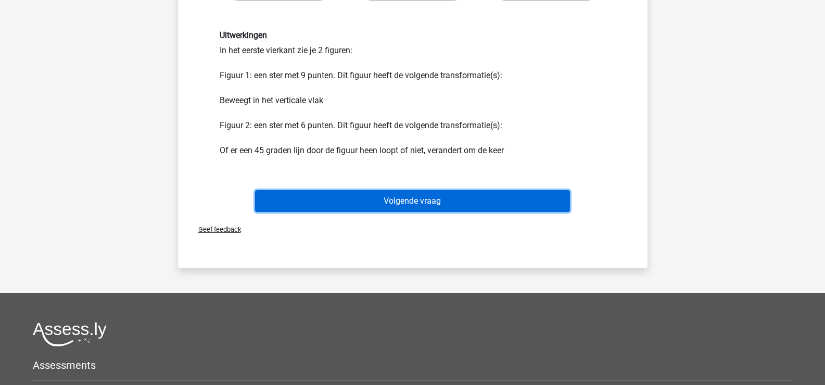
click at [421, 202] on button "Volgende vraag" at bounding box center [412, 201] width 315 height 22
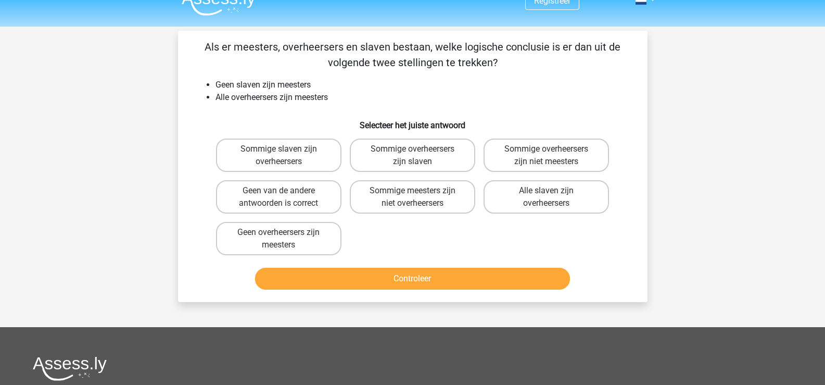
scroll to position [0, 0]
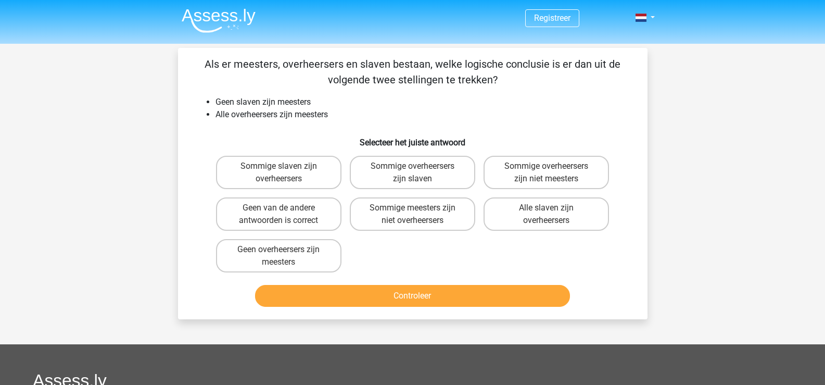
click at [281, 212] on input "Geen van de andere antwoorden is correct" at bounding box center [281, 211] width 7 height 7
radio input "true"
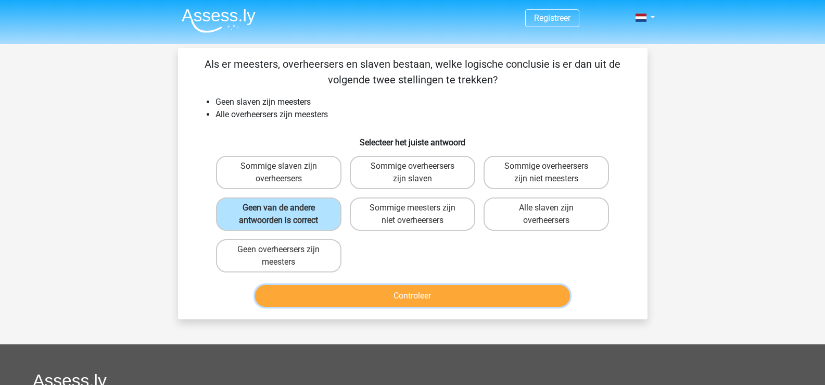
click at [385, 297] on button "Controleer" at bounding box center [412, 296] width 315 height 22
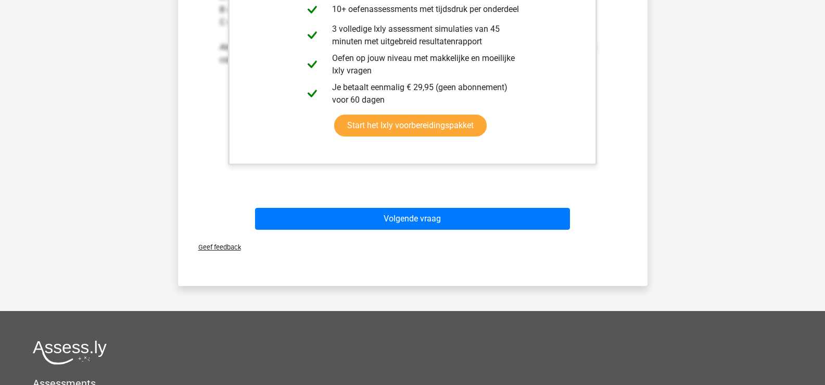
scroll to position [416, 0]
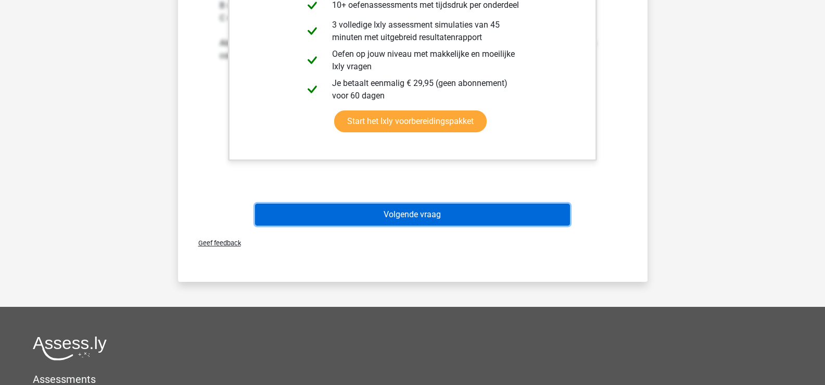
click at [465, 214] on button "Volgende vraag" at bounding box center [412, 214] width 315 height 22
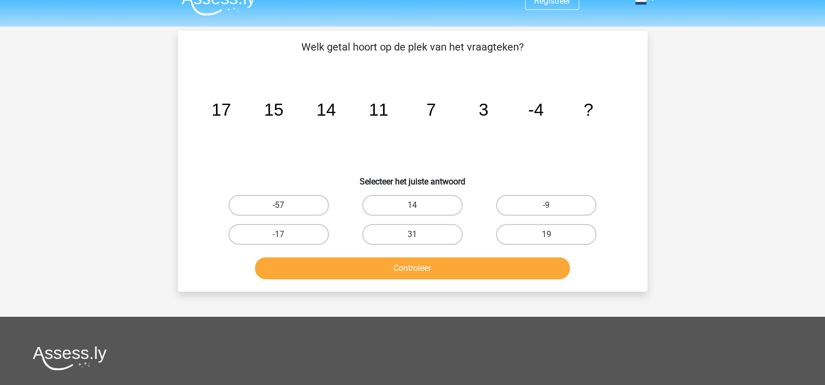
scroll to position [0, 0]
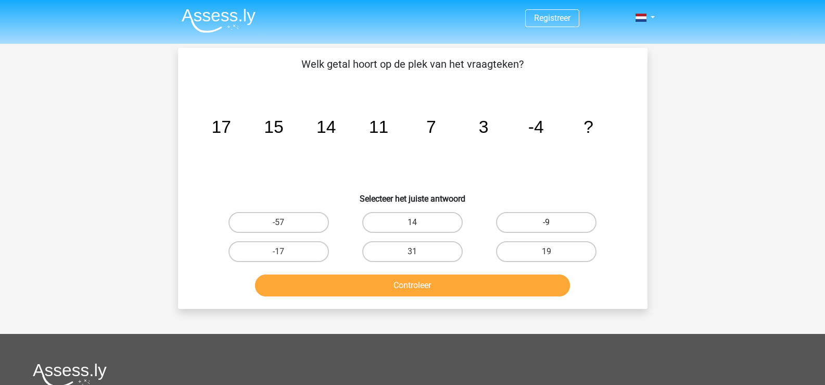
drag, startPoint x: 532, startPoint y: 225, endPoint x: 527, endPoint y: 229, distance: 6.8
click at [532, 225] on label "-9" at bounding box center [546, 222] width 100 height 21
click at [546, 225] on input "-9" at bounding box center [549, 225] width 7 height 7
radio input "true"
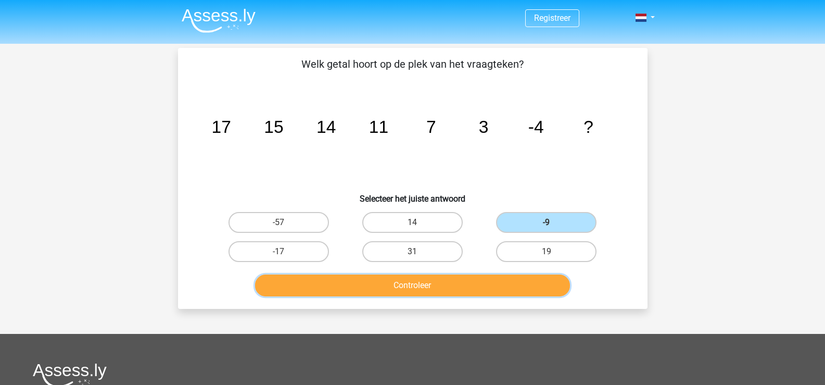
click at [454, 283] on button "Controleer" at bounding box center [412, 285] width 315 height 22
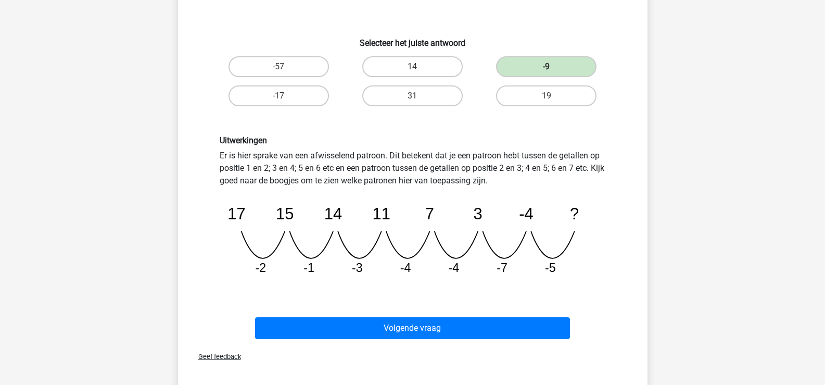
scroll to position [156, 0]
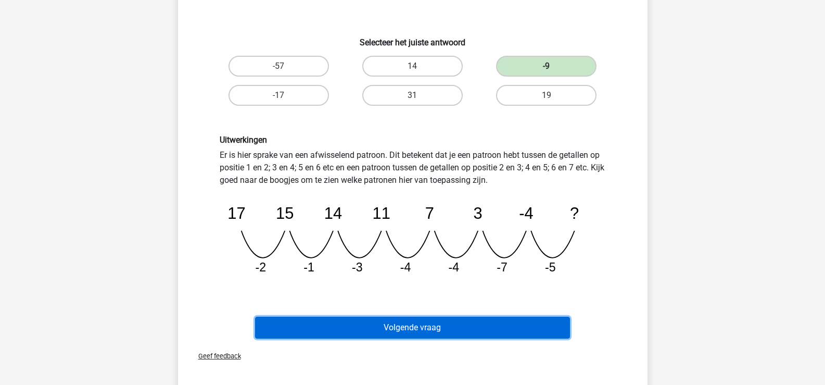
click at [424, 330] on button "Volgende vraag" at bounding box center [412, 327] width 315 height 22
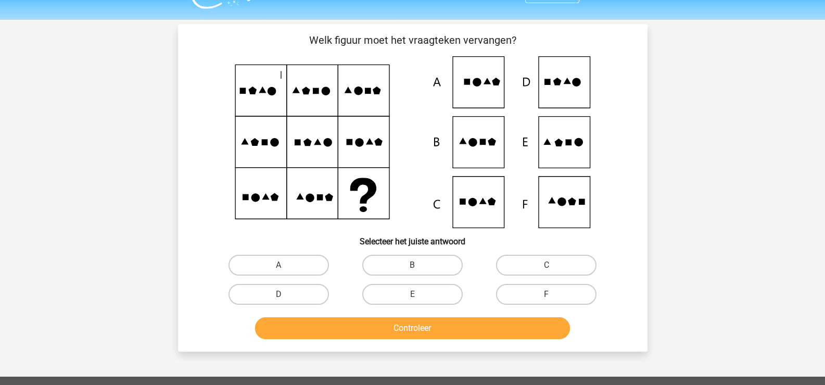
scroll to position [0, 0]
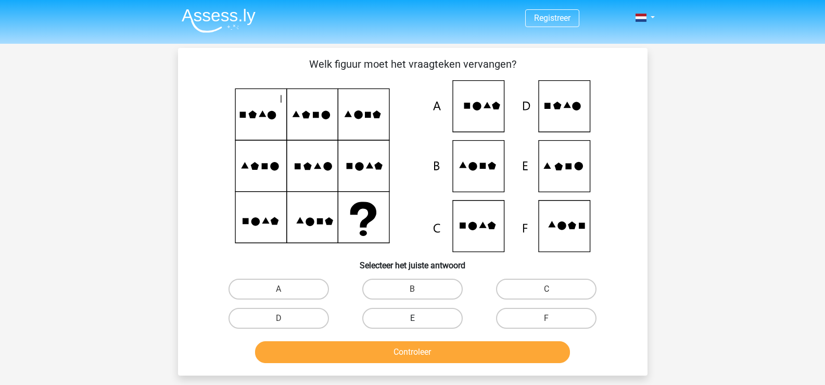
click at [422, 319] on label "E" at bounding box center [412, 318] width 100 height 21
click at [419, 319] on input "E" at bounding box center [415, 321] width 7 height 7
radio input "true"
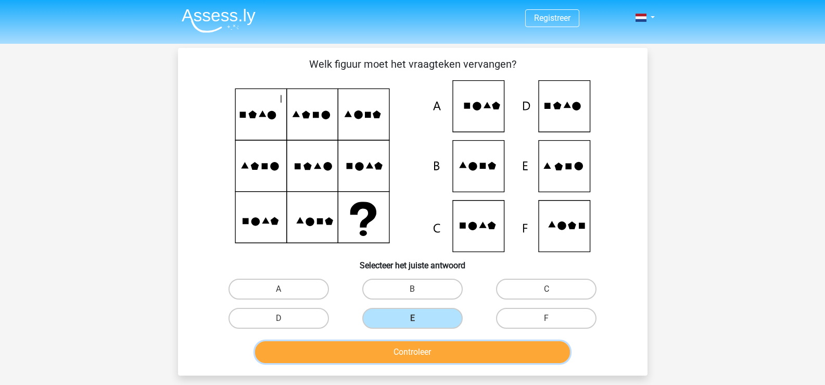
click at [414, 351] on button "Controleer" at bounding box center [412, 352] width 315 height 22
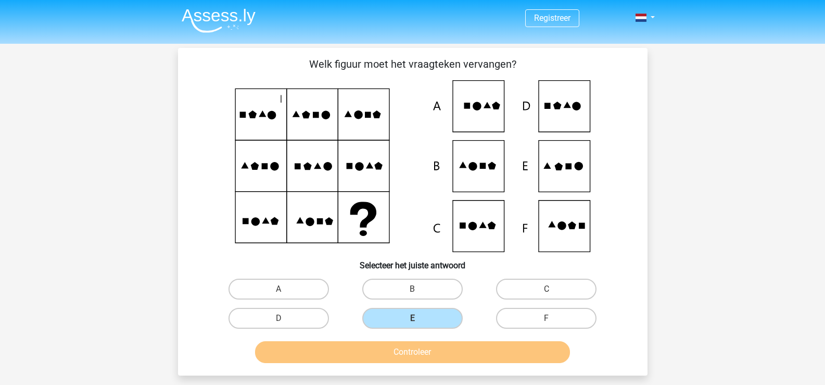
scroll to position [52, 0]
